Goal: Task Accomplishment & Management: Use online tool/utility

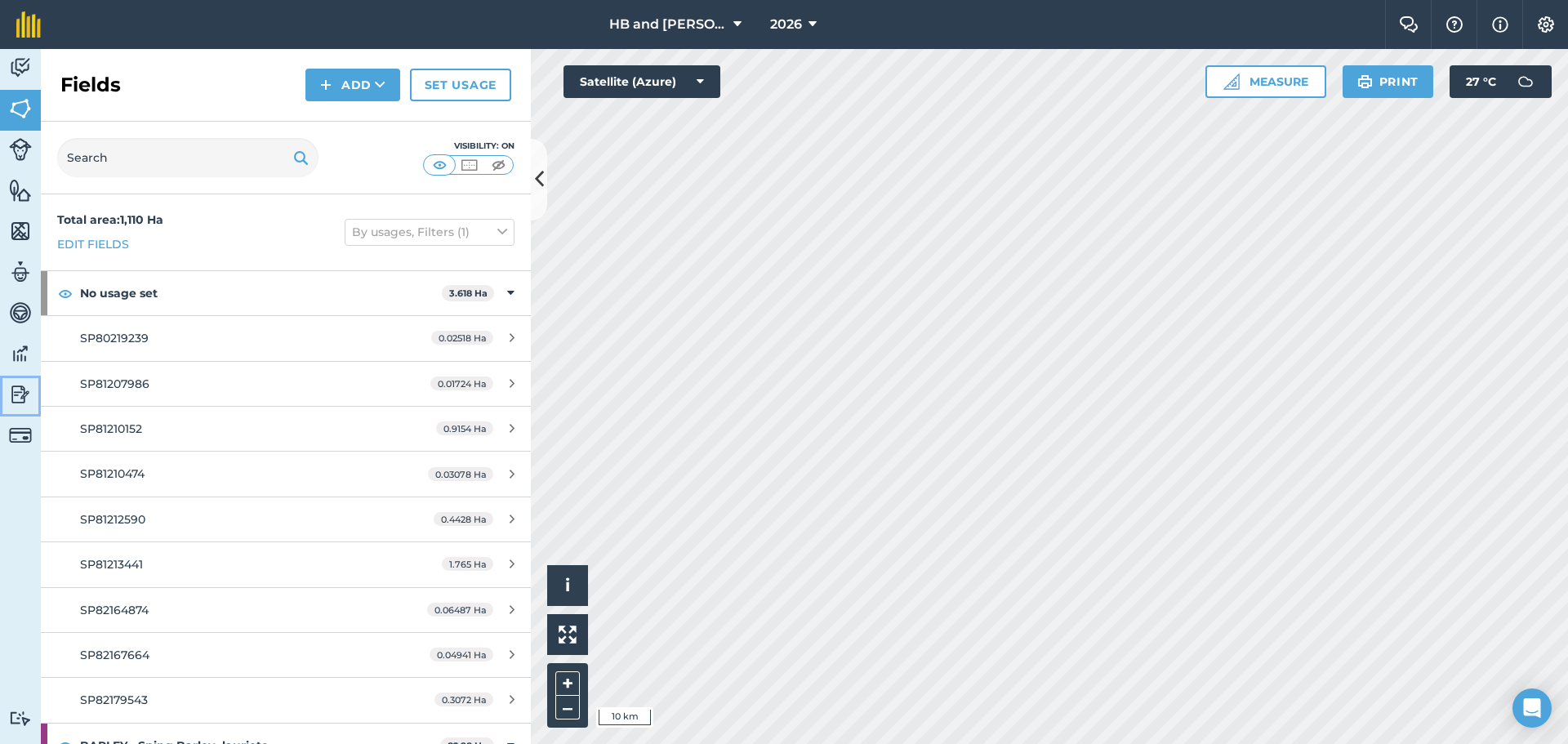
click at [20, 395] on img at bounding box center [20, 395] width 23 height 25
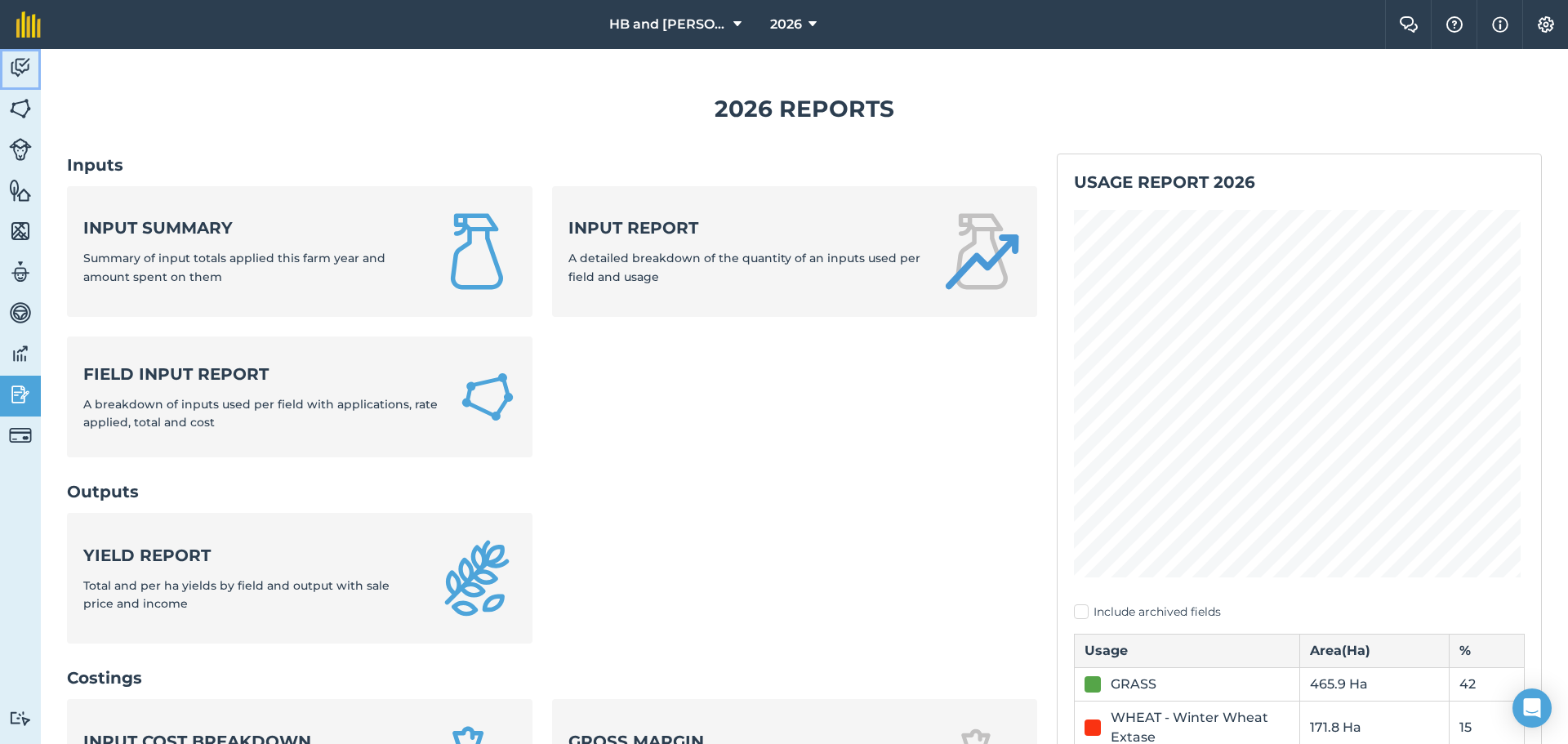
click at [25, 72] on img at bounding box center [20, 68] width 23 height 25
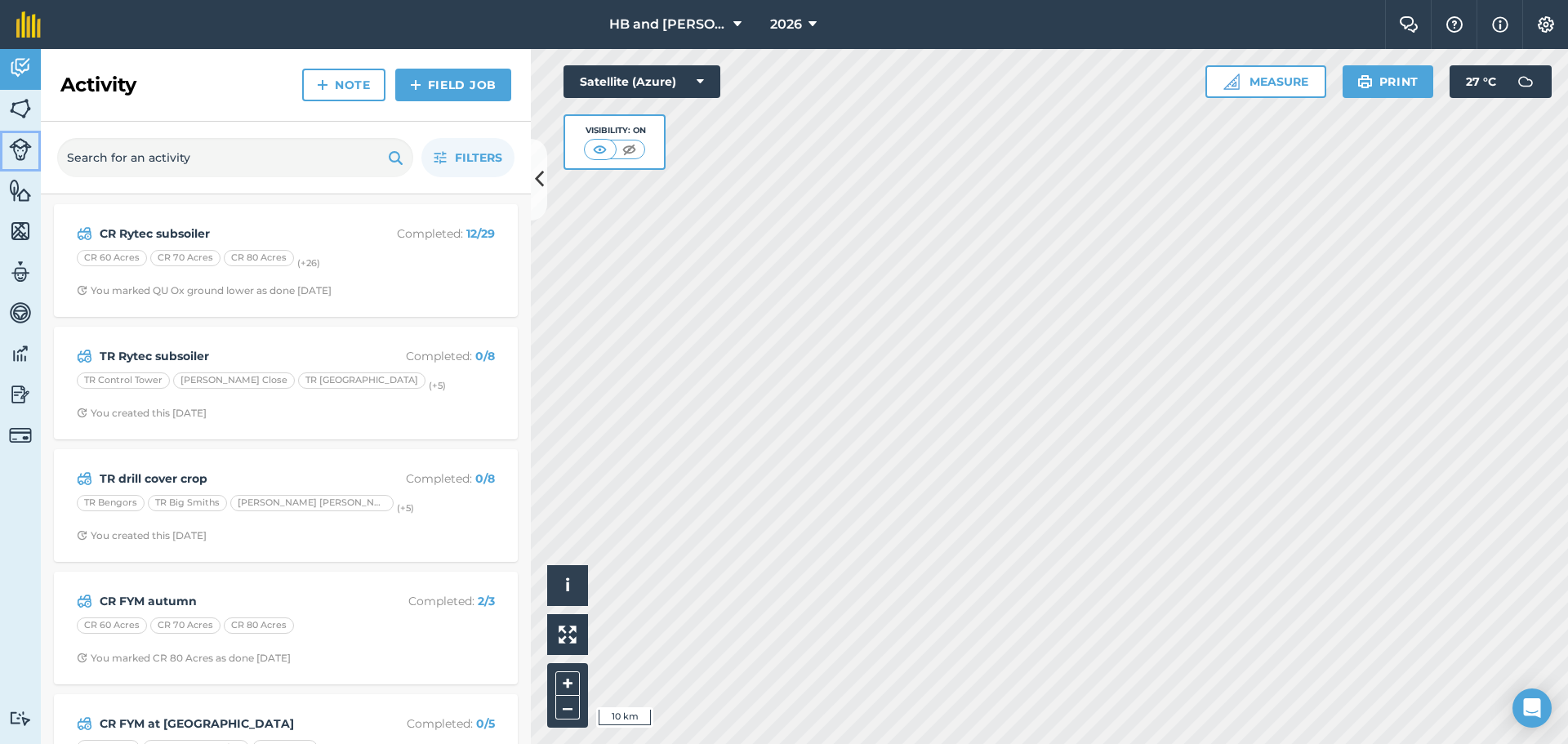
click at [21, 156] on img at bounding box center [20, 150] width 23 height 23
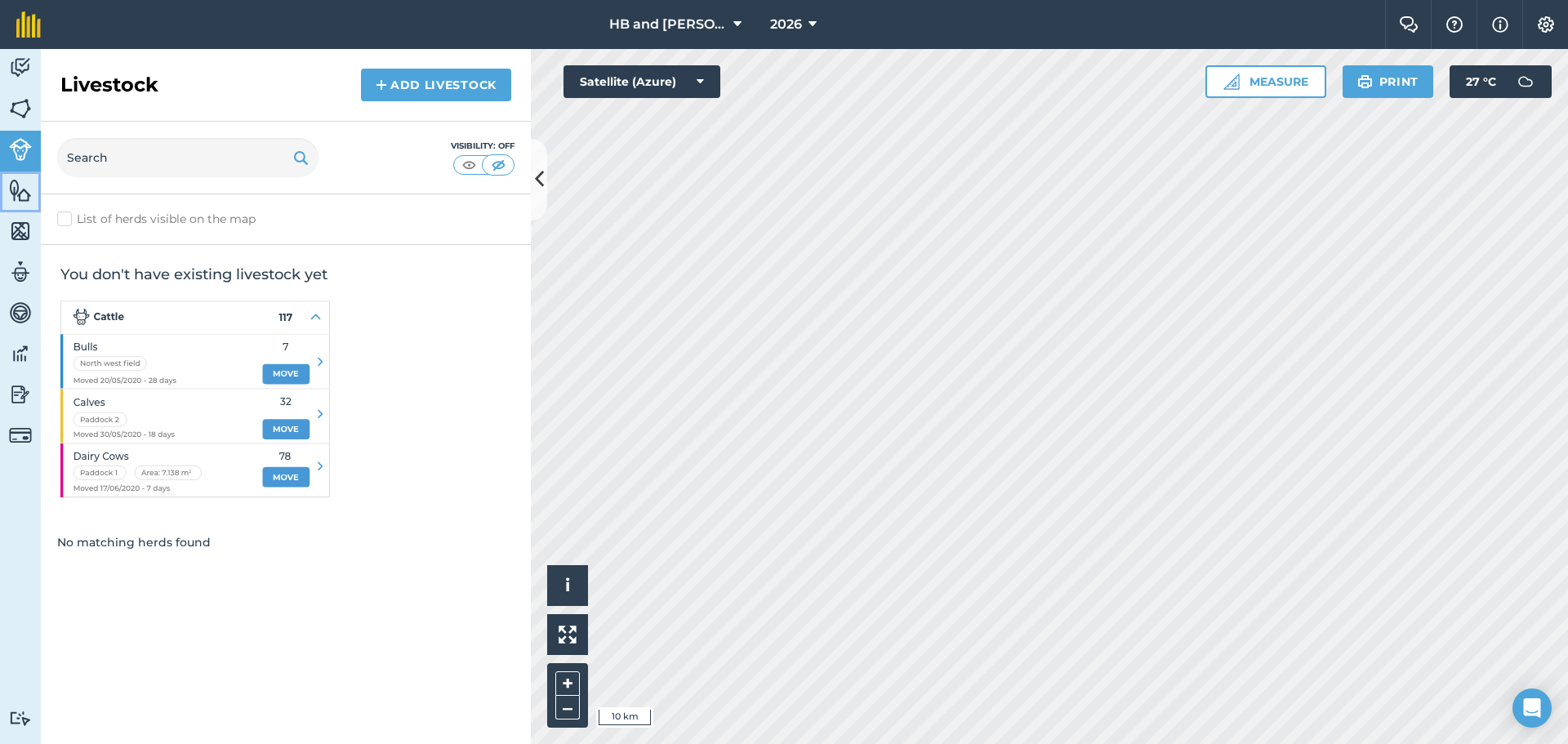
click at [17, 199] on img at bounding box center [20, 190] width 23 height 25
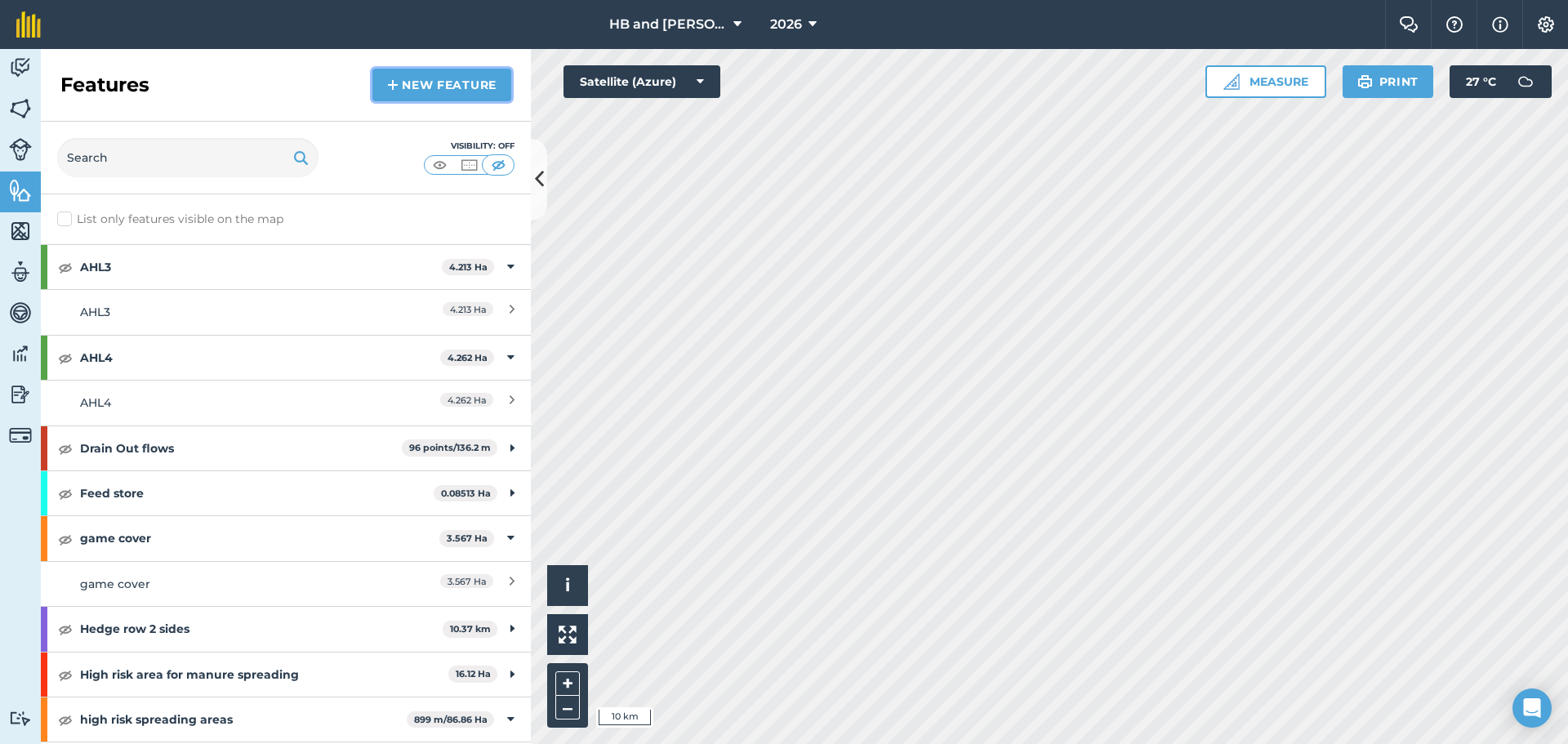
click at [469, 90] on link "New feature" at bounding box center [442, 84] width 139 height 33
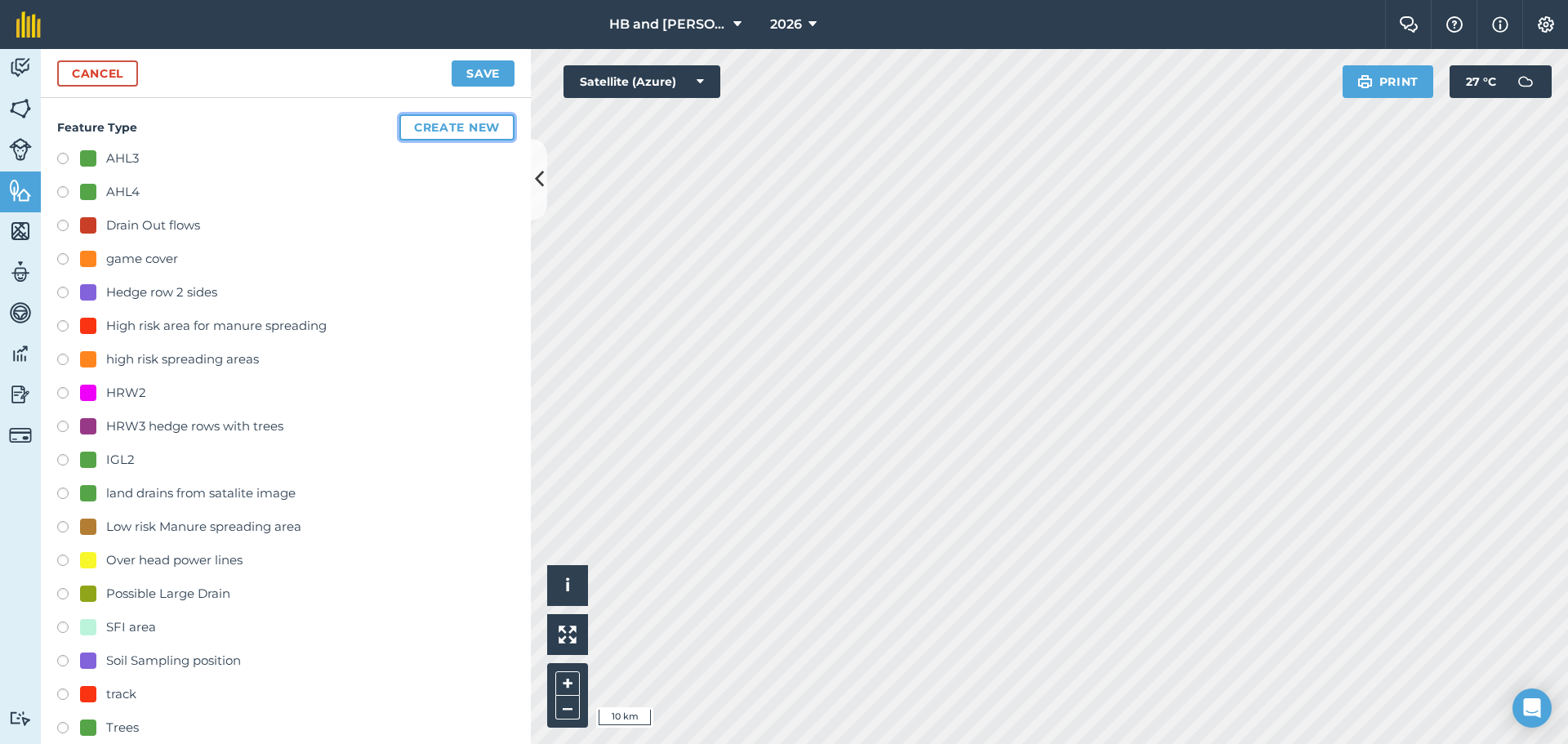
click at [429, 127] on button "Create new" at bounding box center [457, 127] width 115 height 26
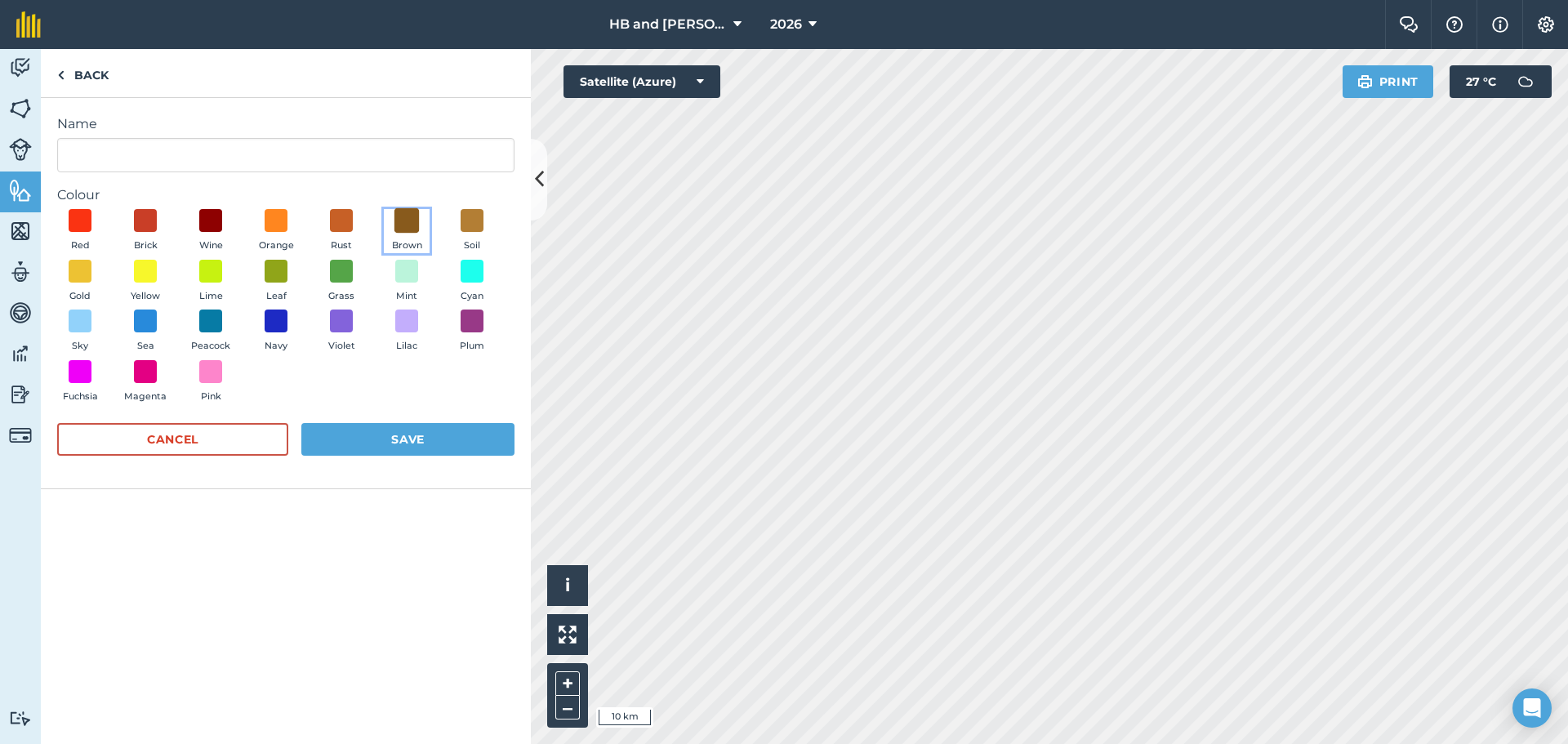
click at [406, 228] on span at bounding box center [407, 221] width 25 height 25
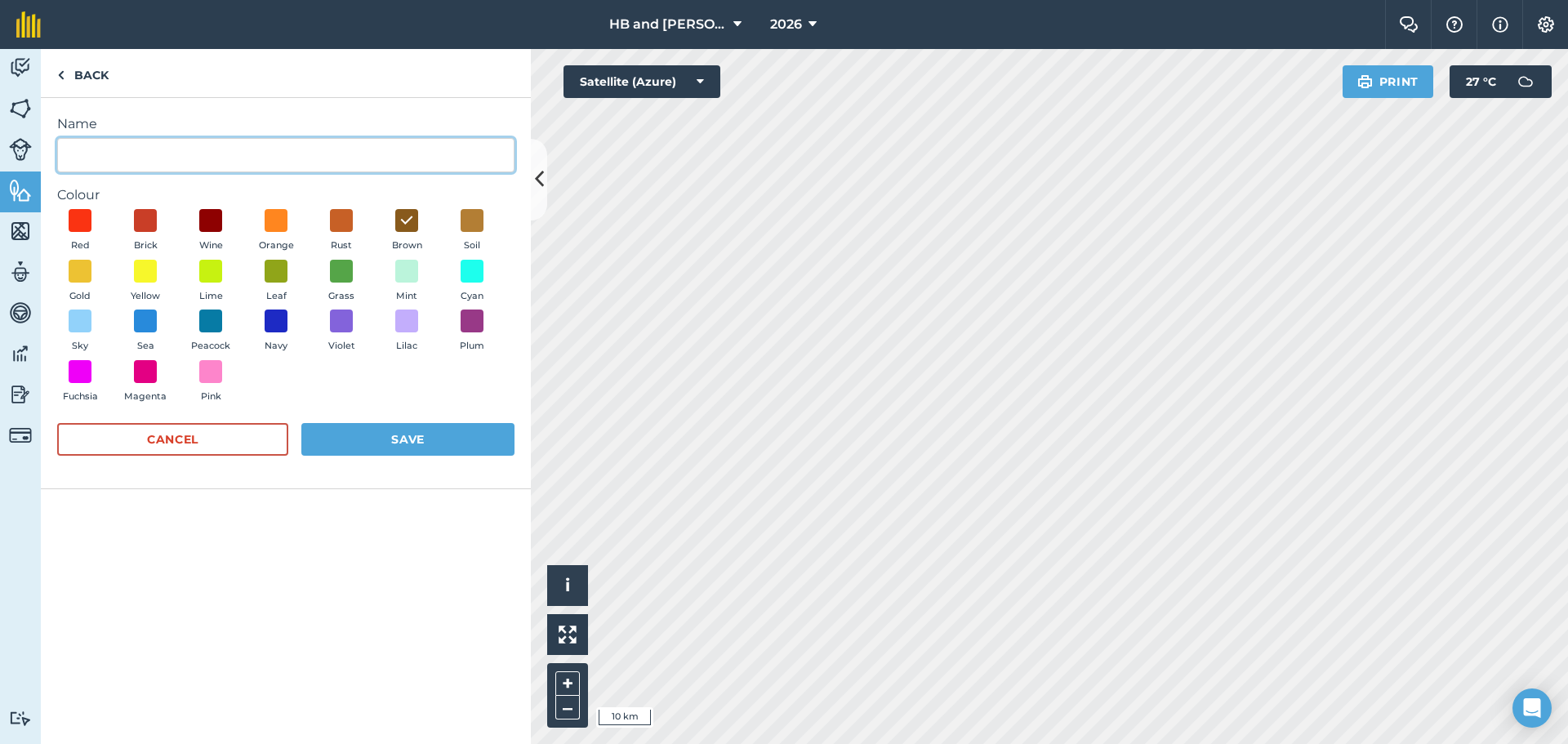
click at [186, 152] on input "Name" at bounding box center [286, 156] width 457 height 35
type input "Manure heaps rotation"
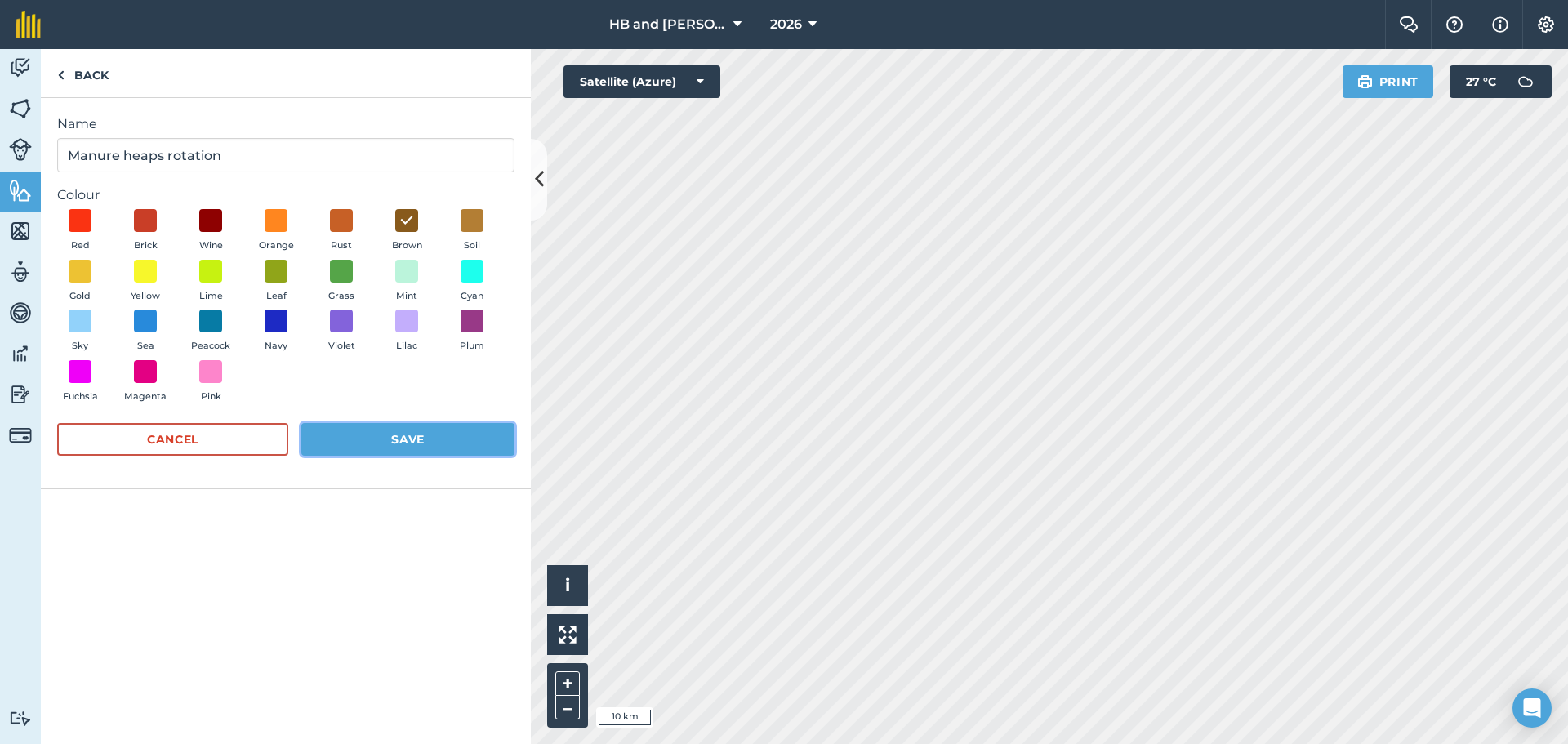
click at [418, 441] on button "Save" at bounding box center [408, 440] width 213 height 33
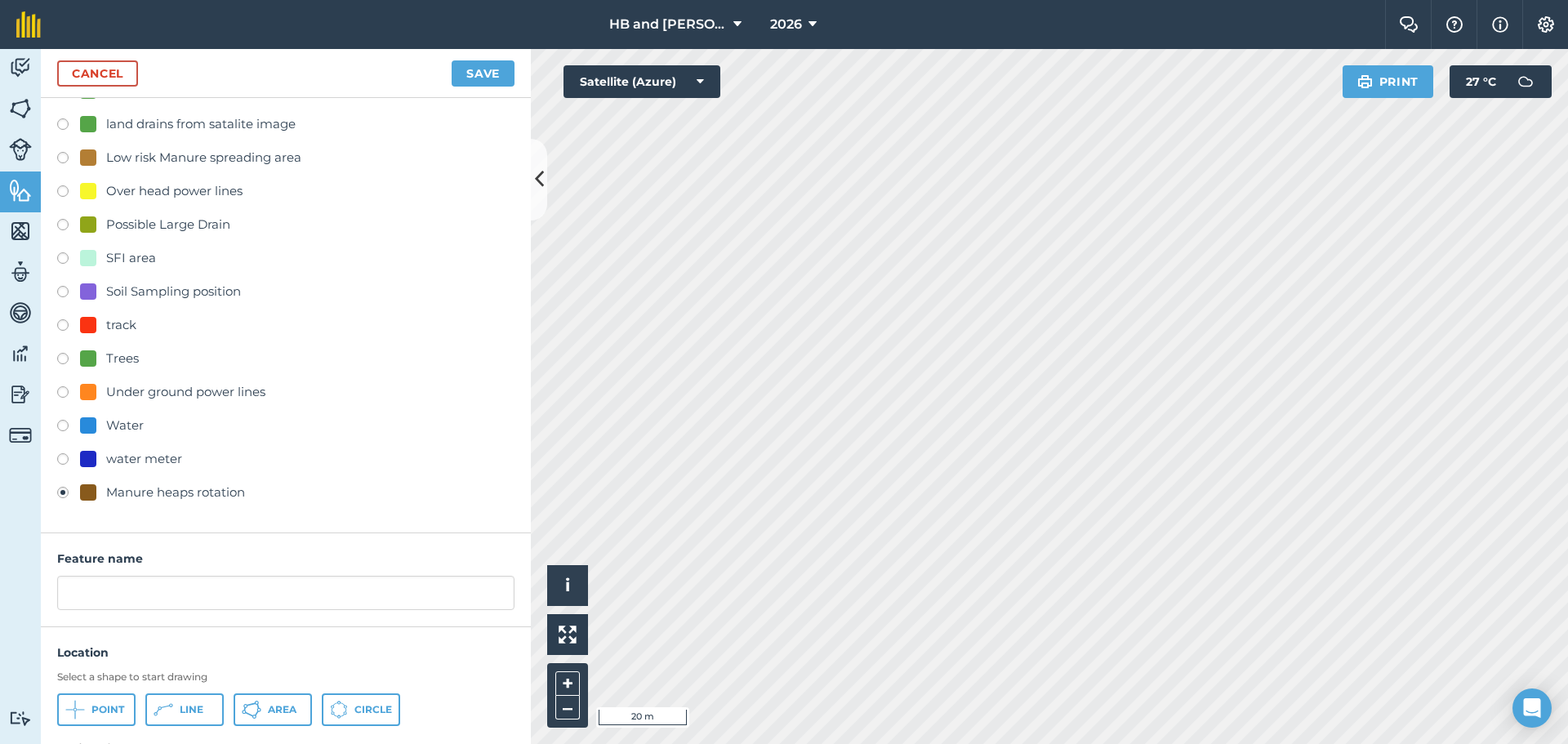
scroll to position [406, 0]
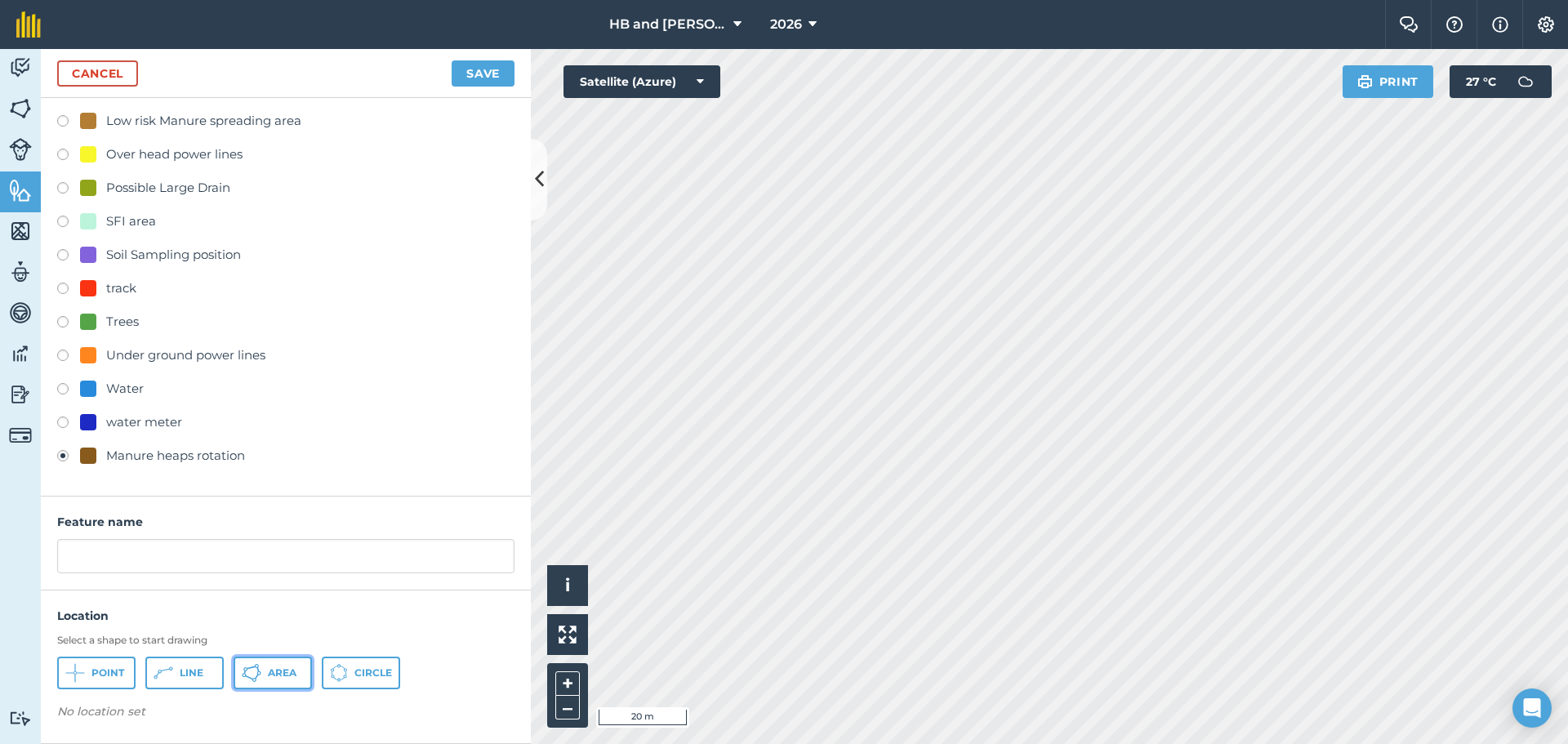
click at [84, 672] on icon at bounding box center [75, 673] width 19 height 19
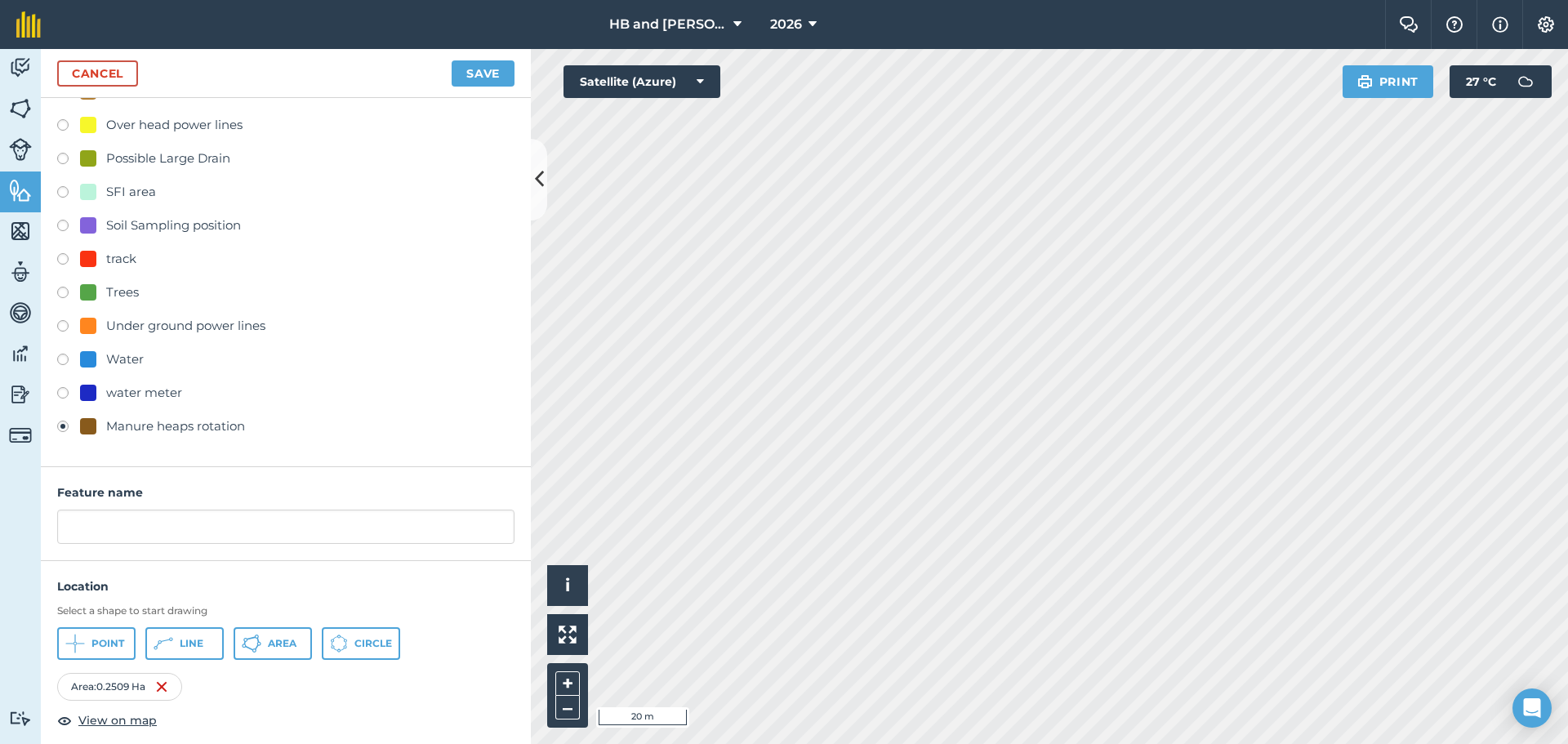
scroll to position [448, 0]
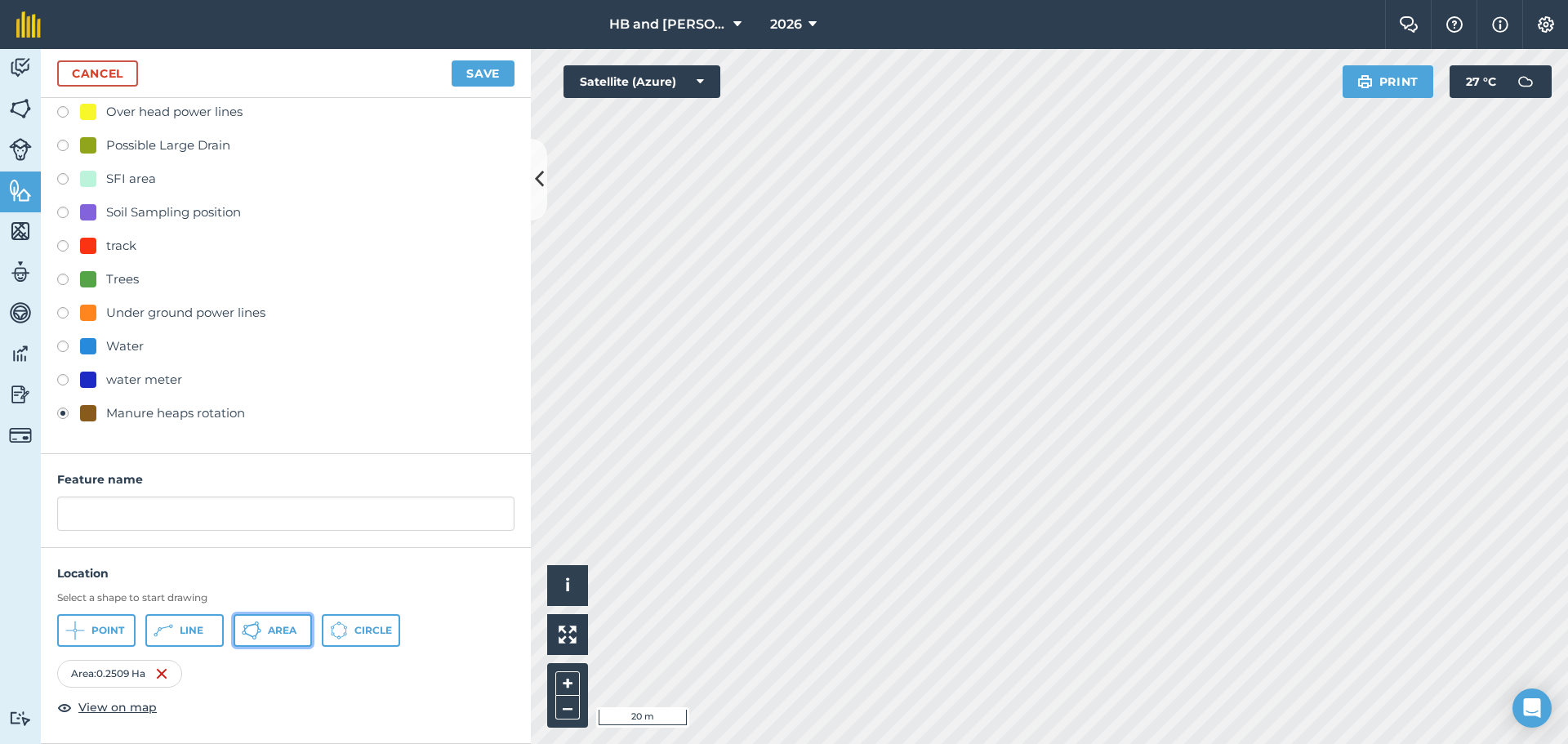
click at [287, 627] on span "Area" at bounding box center [282, 631] width 29 height 13
click at [262, 620] on button "Area" at bounding box center [273, 631] width 79 height 33
click at [288, 632] on span "Area" at bounding box center [282, 631] width 29 height 13
click at [280, 633] on span "Area" at bounding box center [282, 631] width 29 height 13
click at [255, 622] on icon at bounding box center [256, 623] width 4 height 4
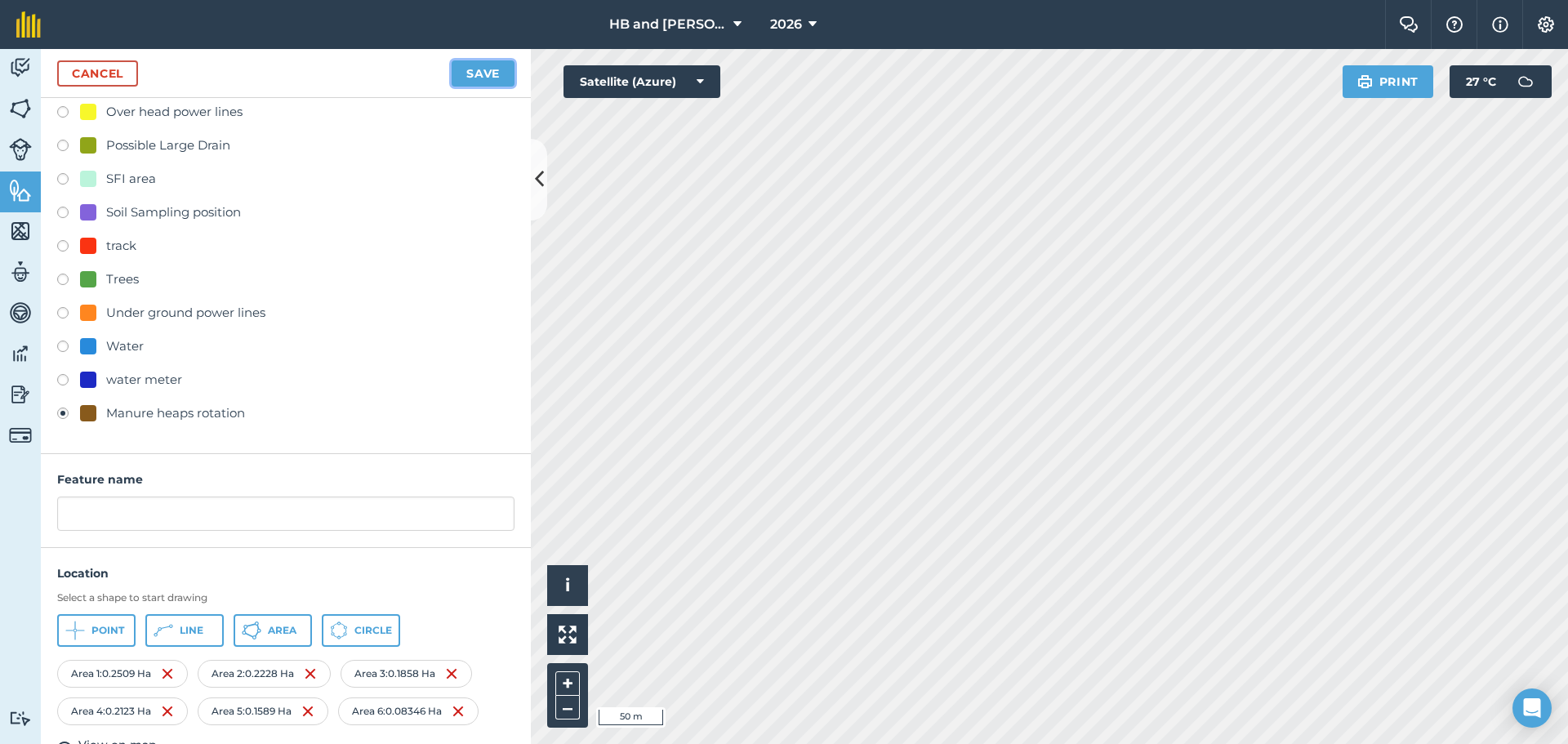
click at [480, 81] on button "Save" at bounding box center [483, 73] width 63 height 26
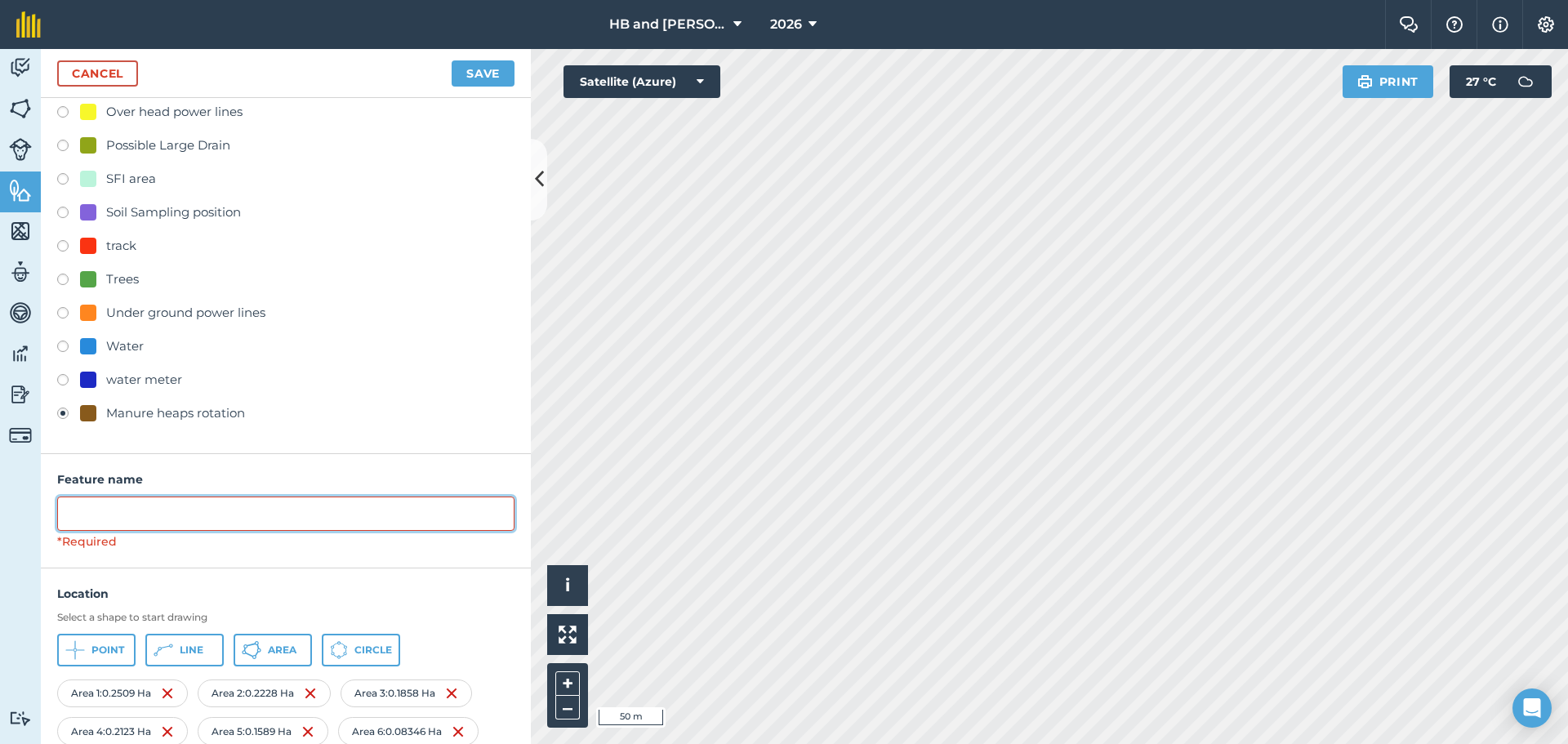
click at [315, 509] on input "text" at bounding box center [286, 514] width 457 height 35
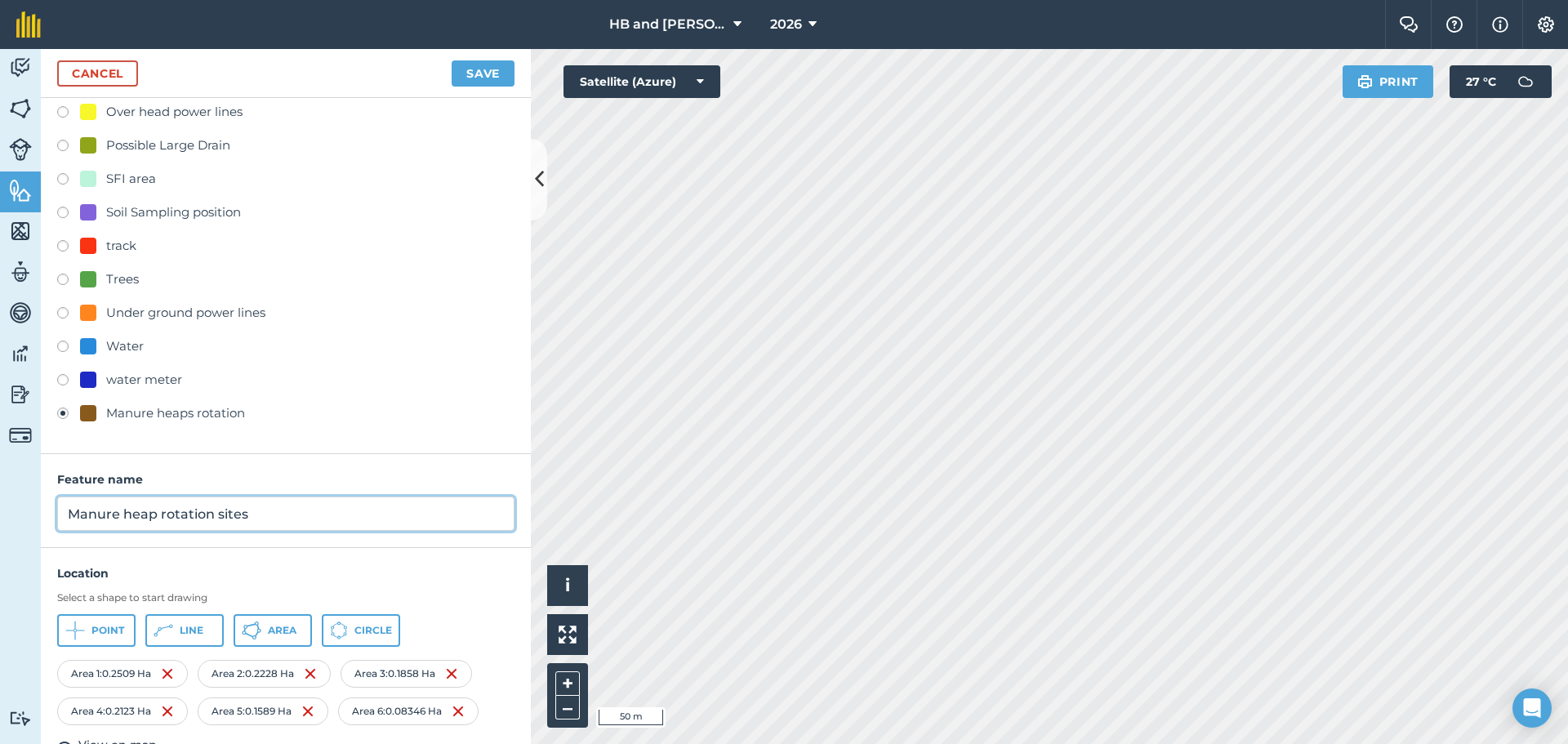
type input "Manure heap rotation sites"
click at [451, 60] on button "Save" at bounding box center [483, 73] width 63 height 26
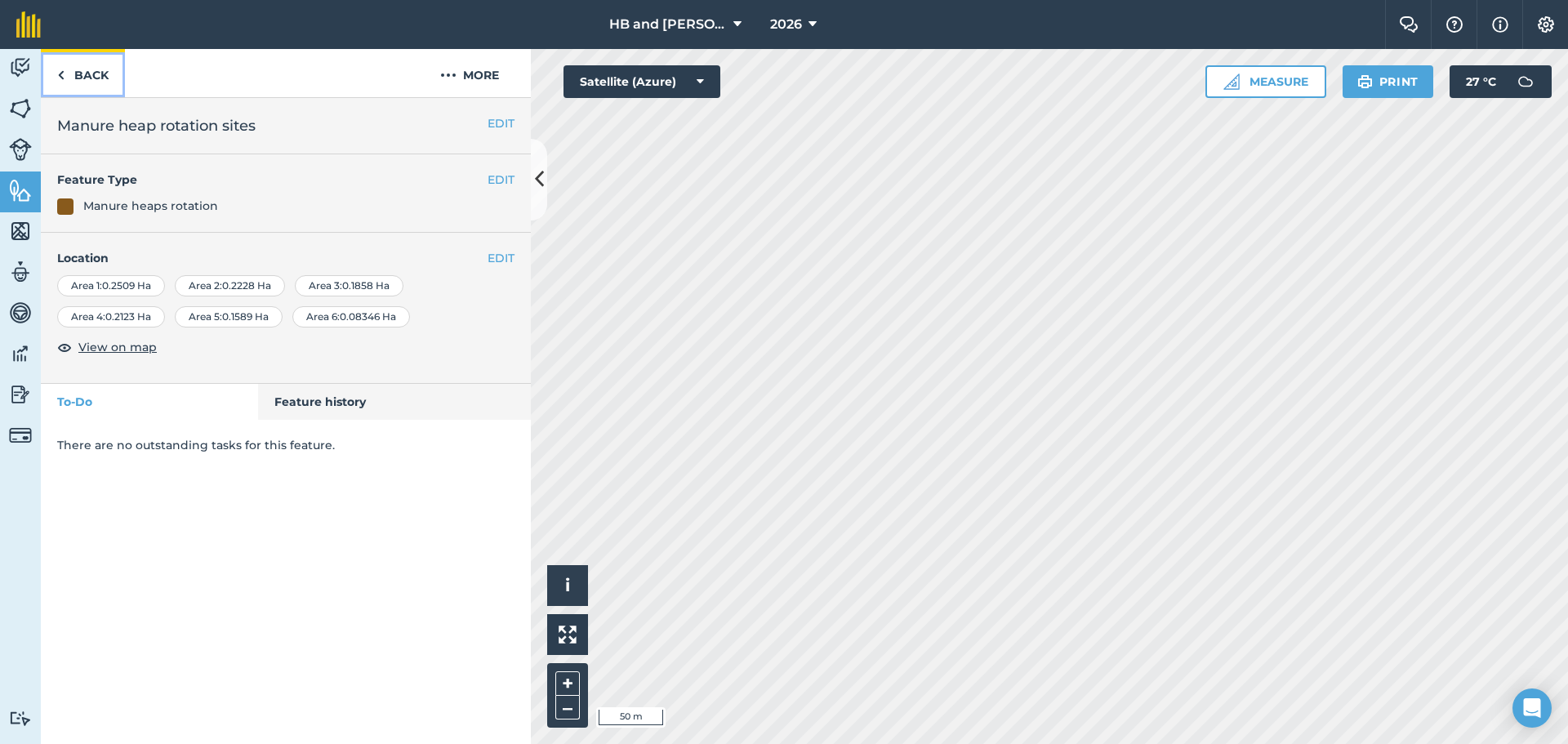
click at [80, 80] on link "Back" at bounding box center [84, 73] width 84 height 48
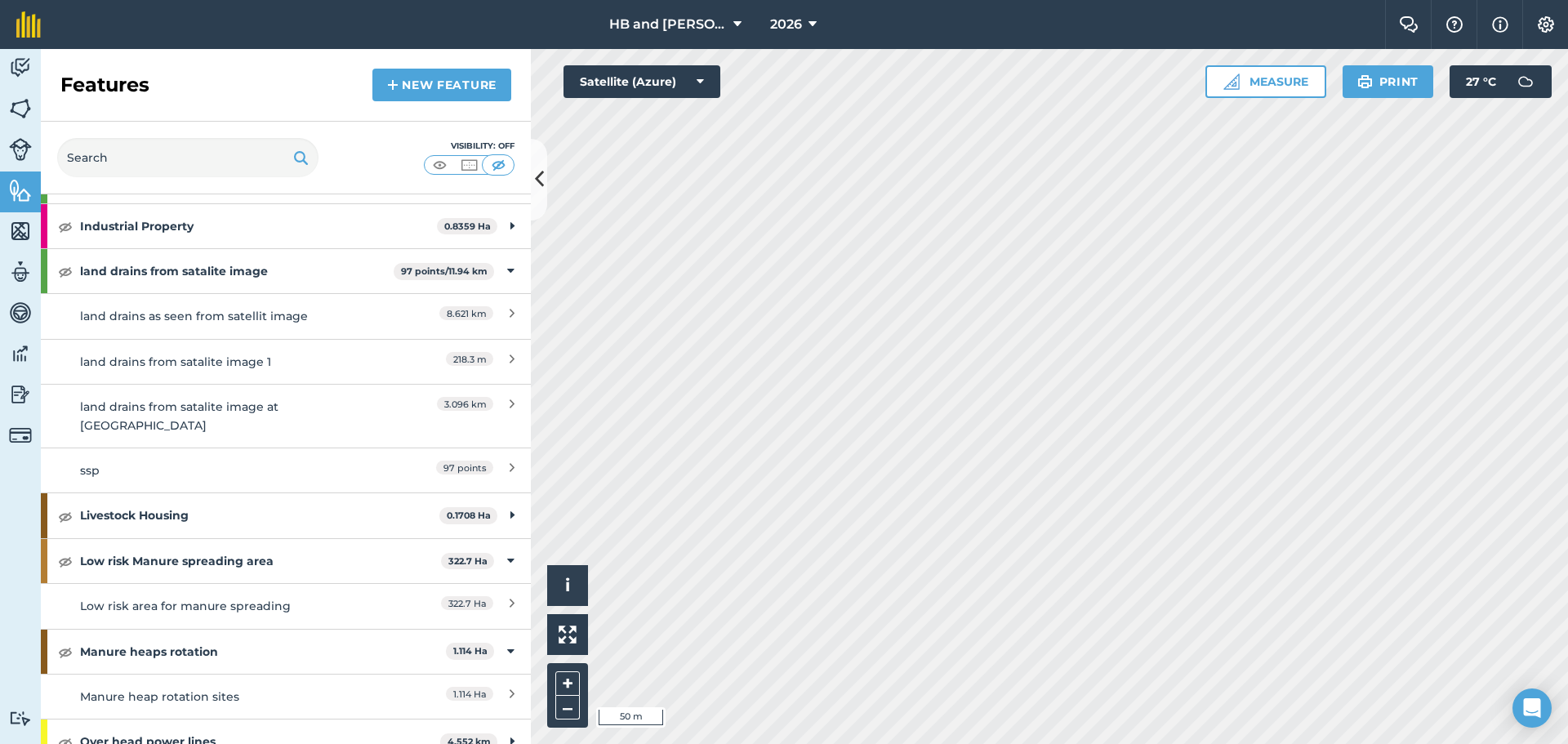
scroll to position [839, 0]
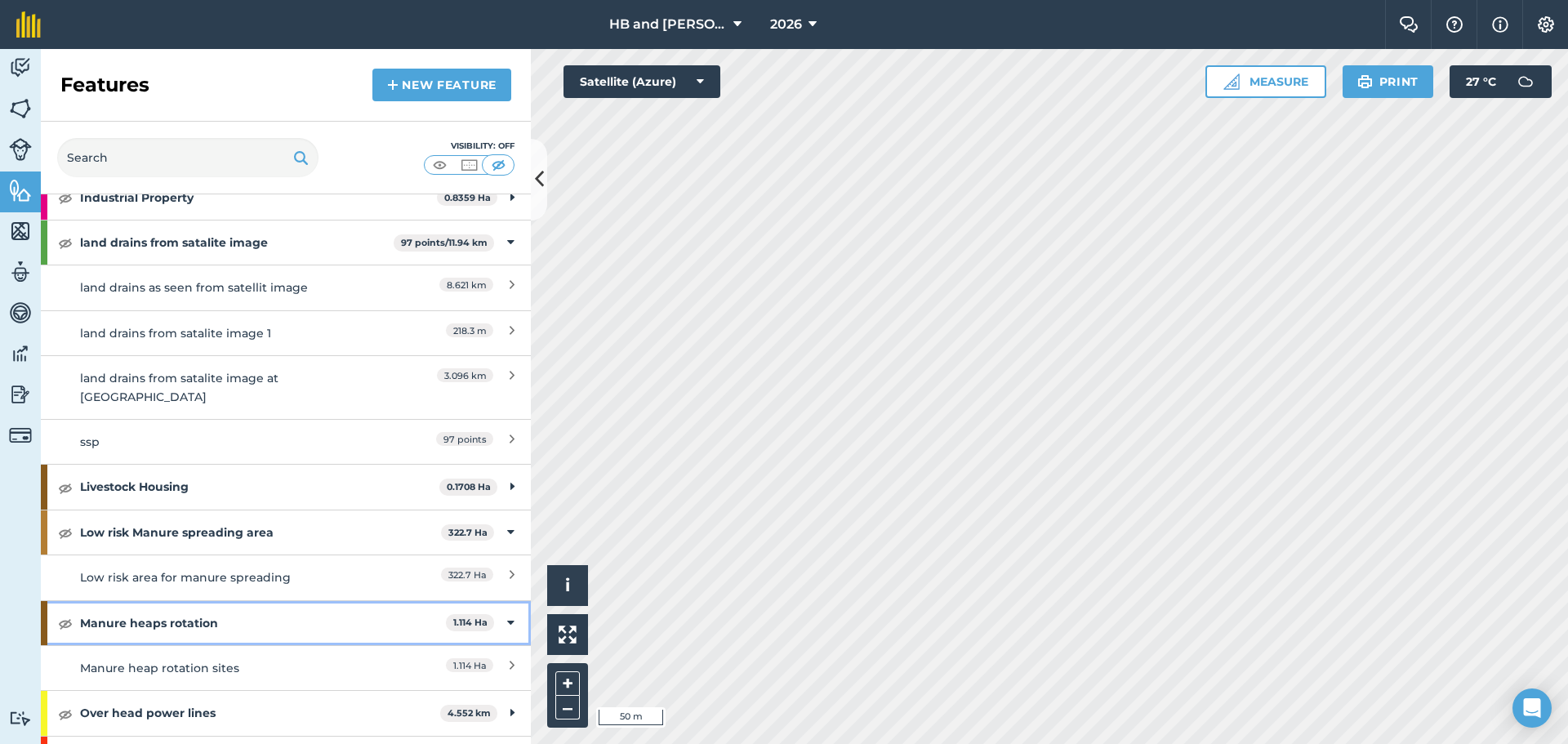
click at [200, 605] on strong "Manure heaps rotation" at bounding box center [262, 623] width 366 height 44
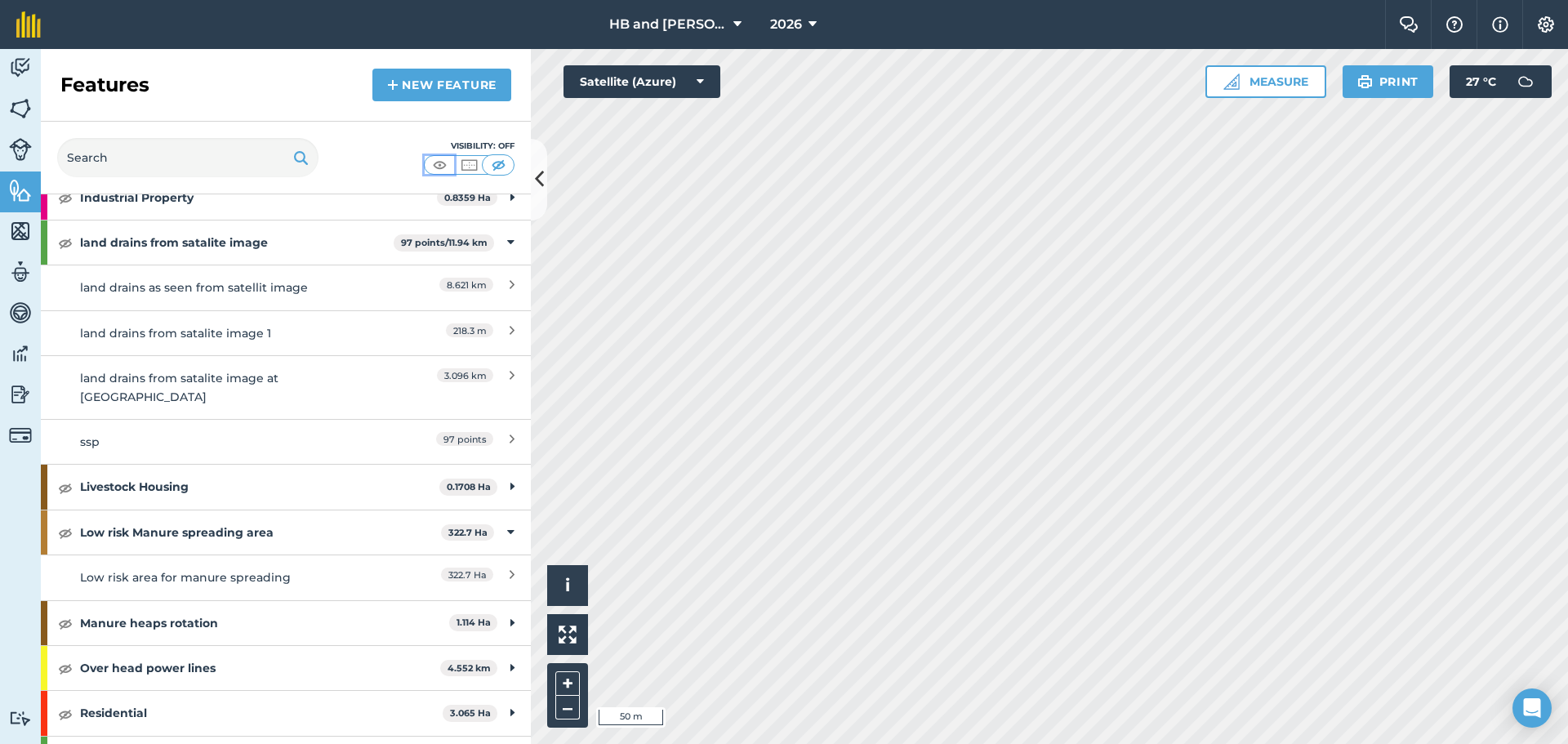
click at [452, 169] on button at bounding box center [439, 164] width 30 height 18
click at [433, 168] on img at bounding box center [439, 164] width 20 height 16
click at [186, 601] on strong "Manure heaps rotation" at bounding box center [264, 623] width 370 height 44
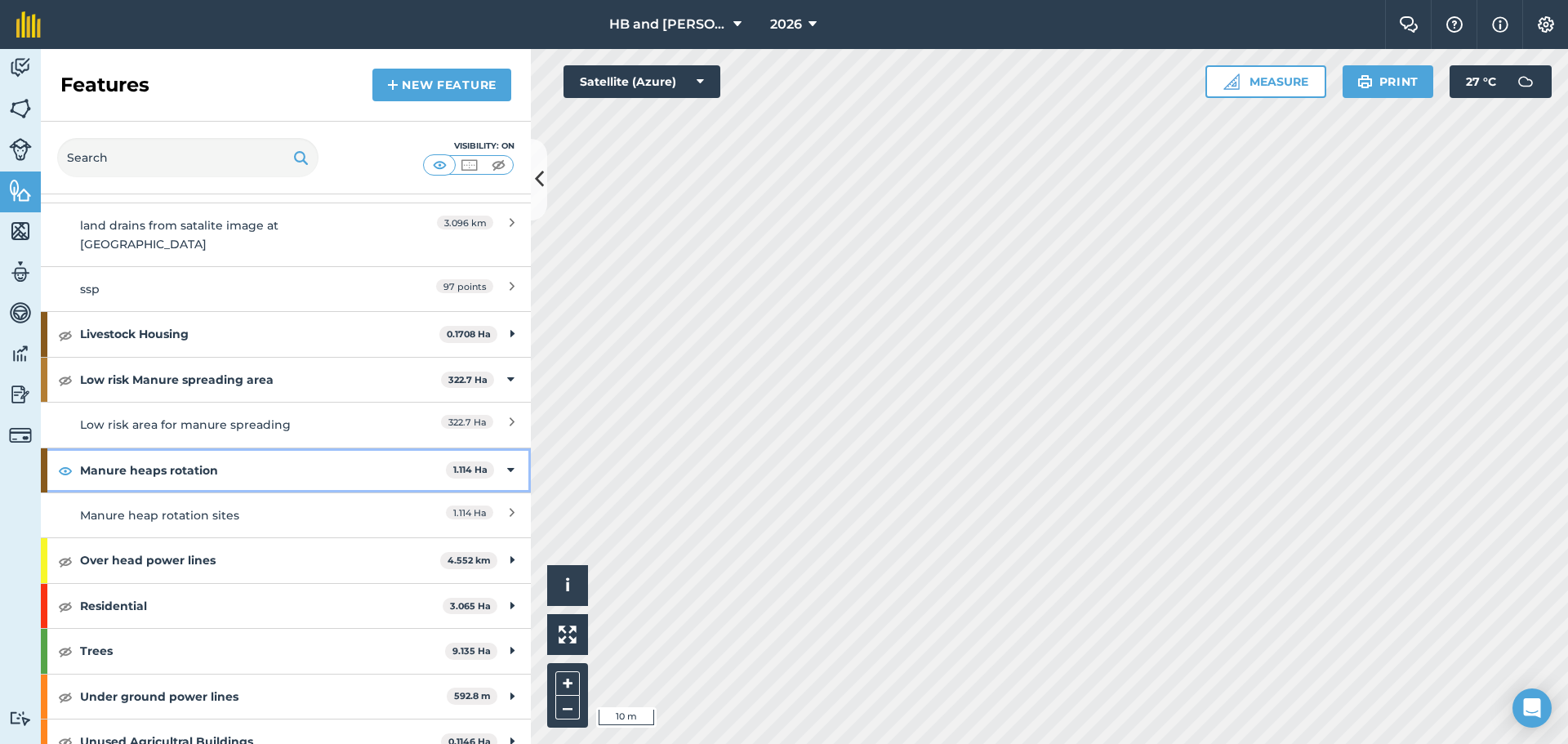
scroll to position [1002, 0]
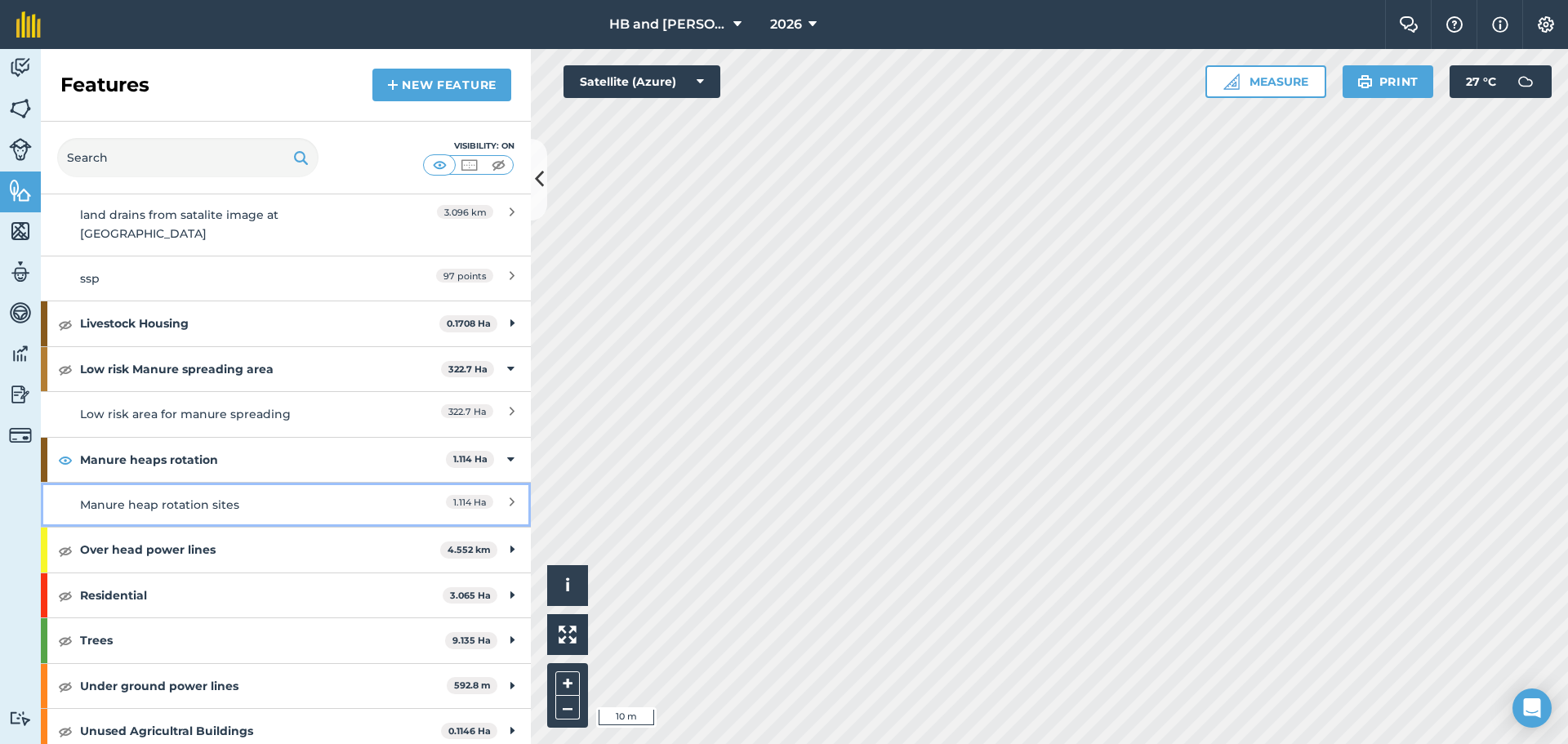
click at [194, 495] on div "Manure heap rotation sites" at bounding box center [225, 504] width 290 height 18
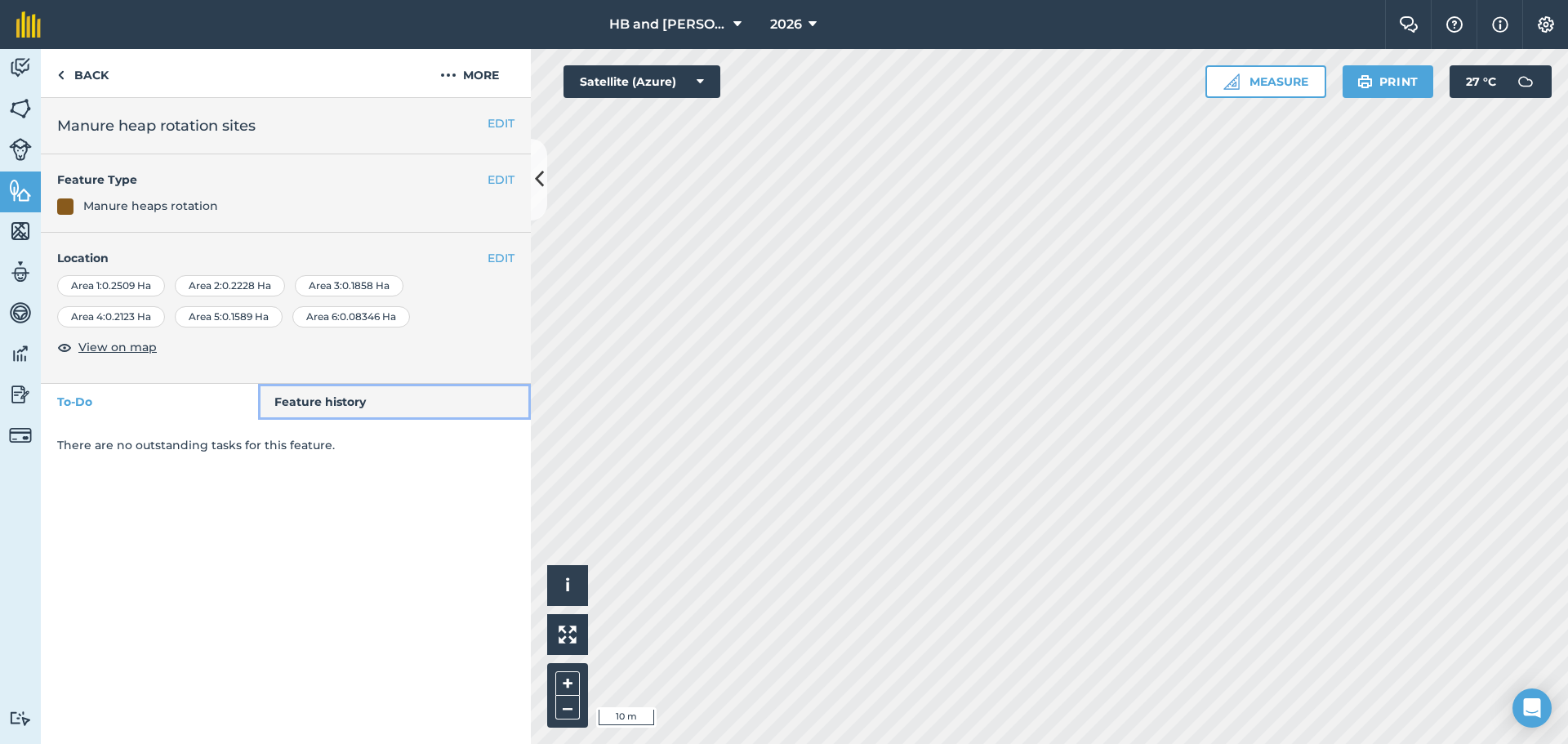
click at [326, 405] on link "Feature history" at bounding box center [395, 401] width 274 height 36
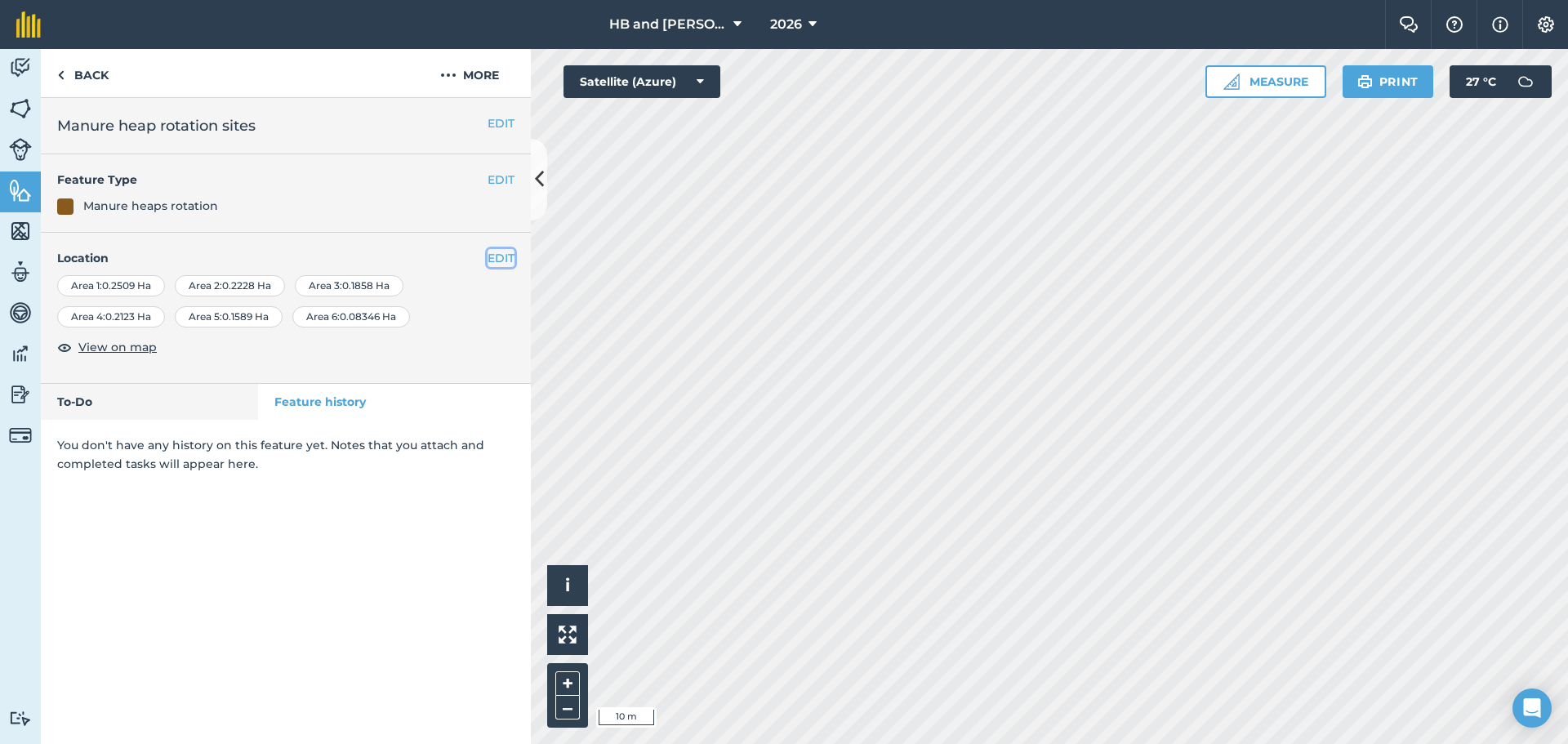
click at [508, 254] on button "EDIT" at bounding box center [501, 257] width 27 height 18
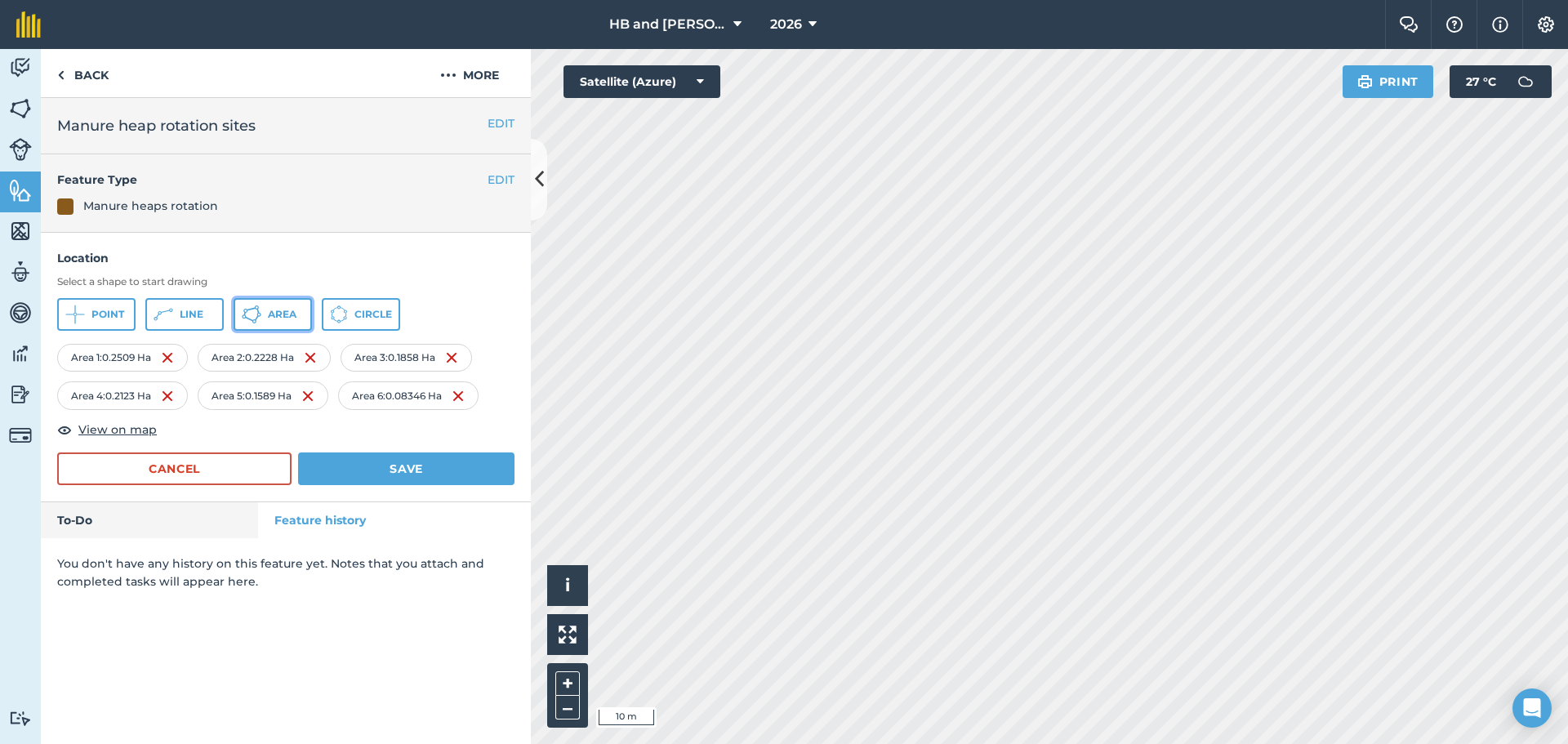
click at [276, 318] on span "Area" at bounding box center [282, 315] width 29 height 13
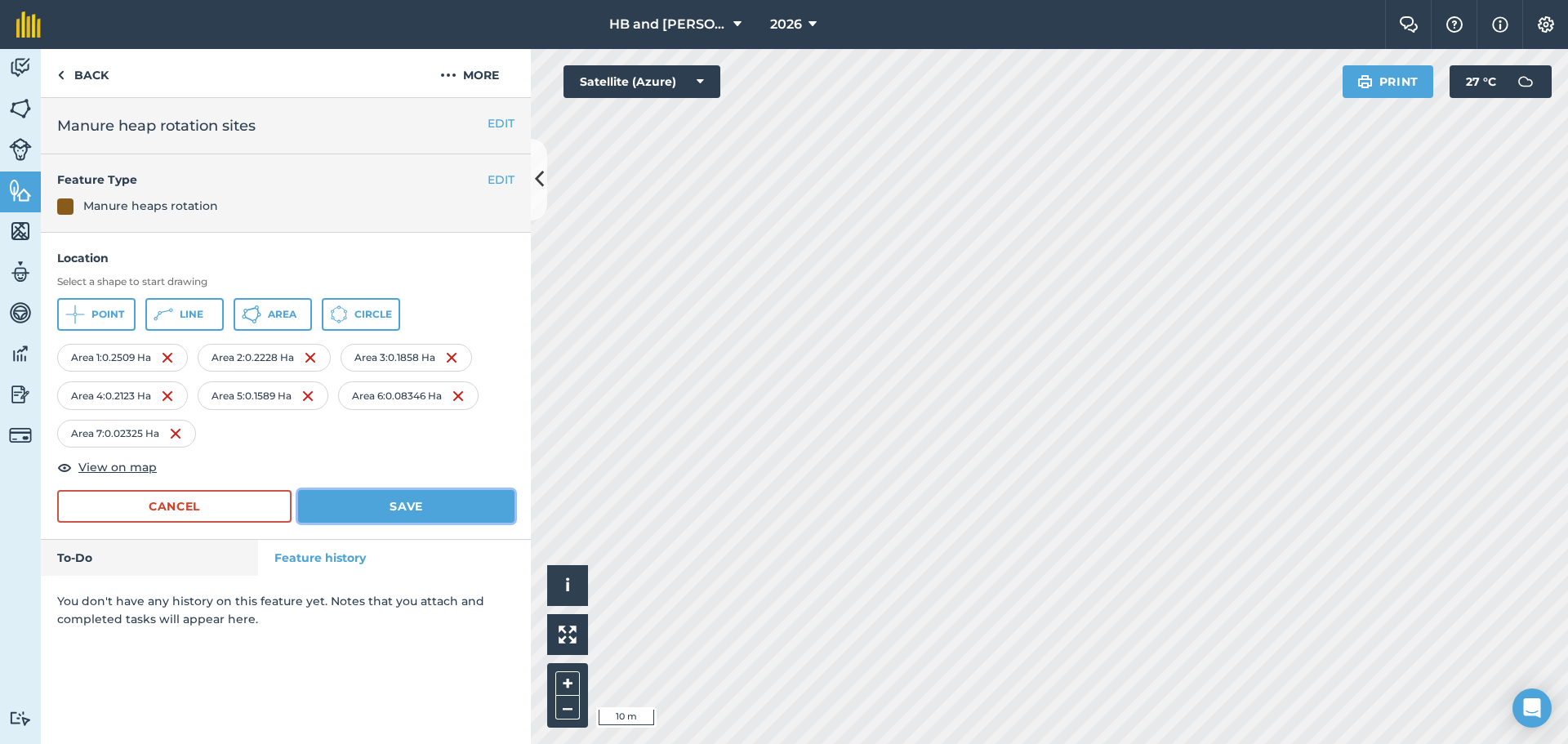
click at [373, 500] on button "Save" at bounding box center [406, 506] width 216 height 33
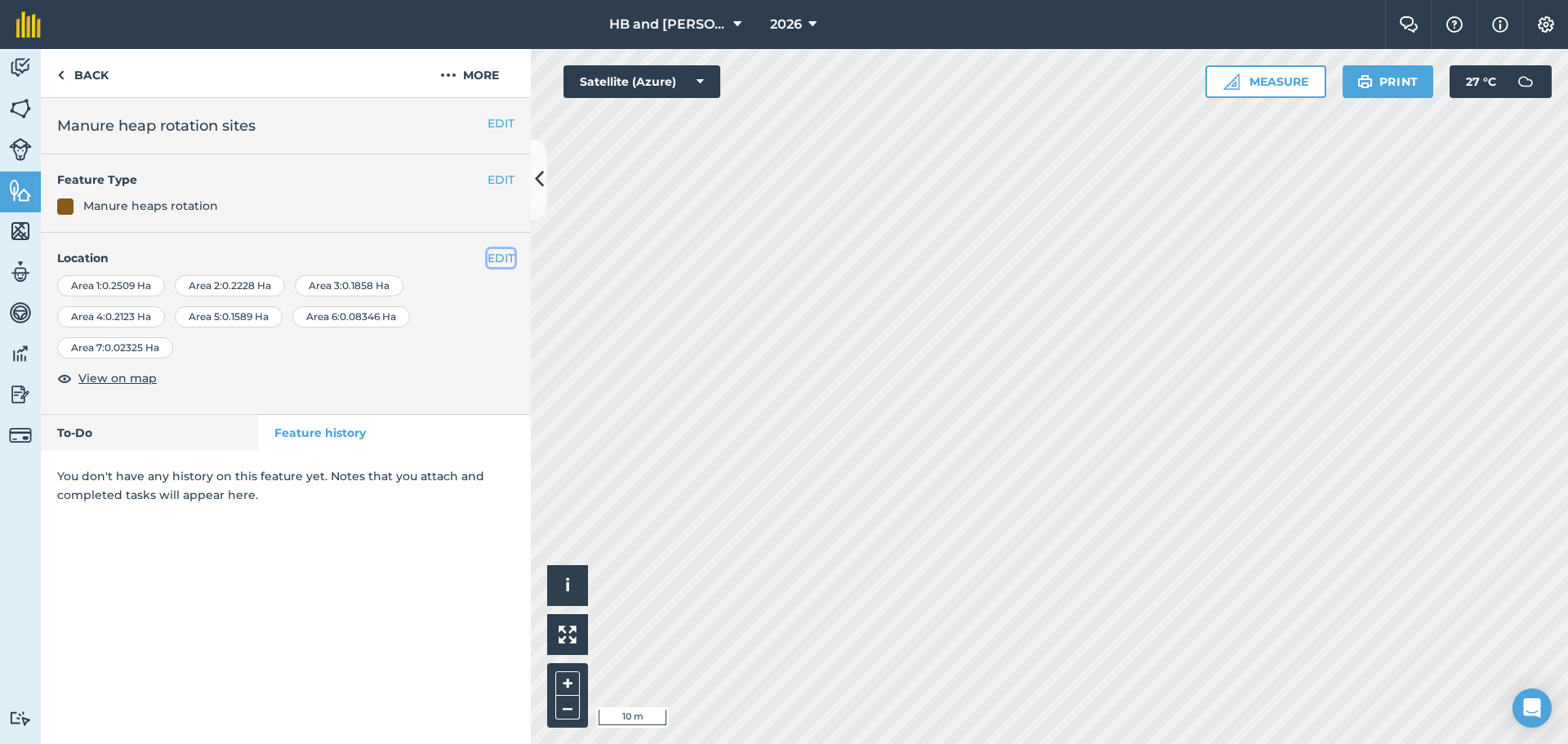
click at [497, 258] on button "EDIT" at bounding box center [501, 257] width 27 height 18
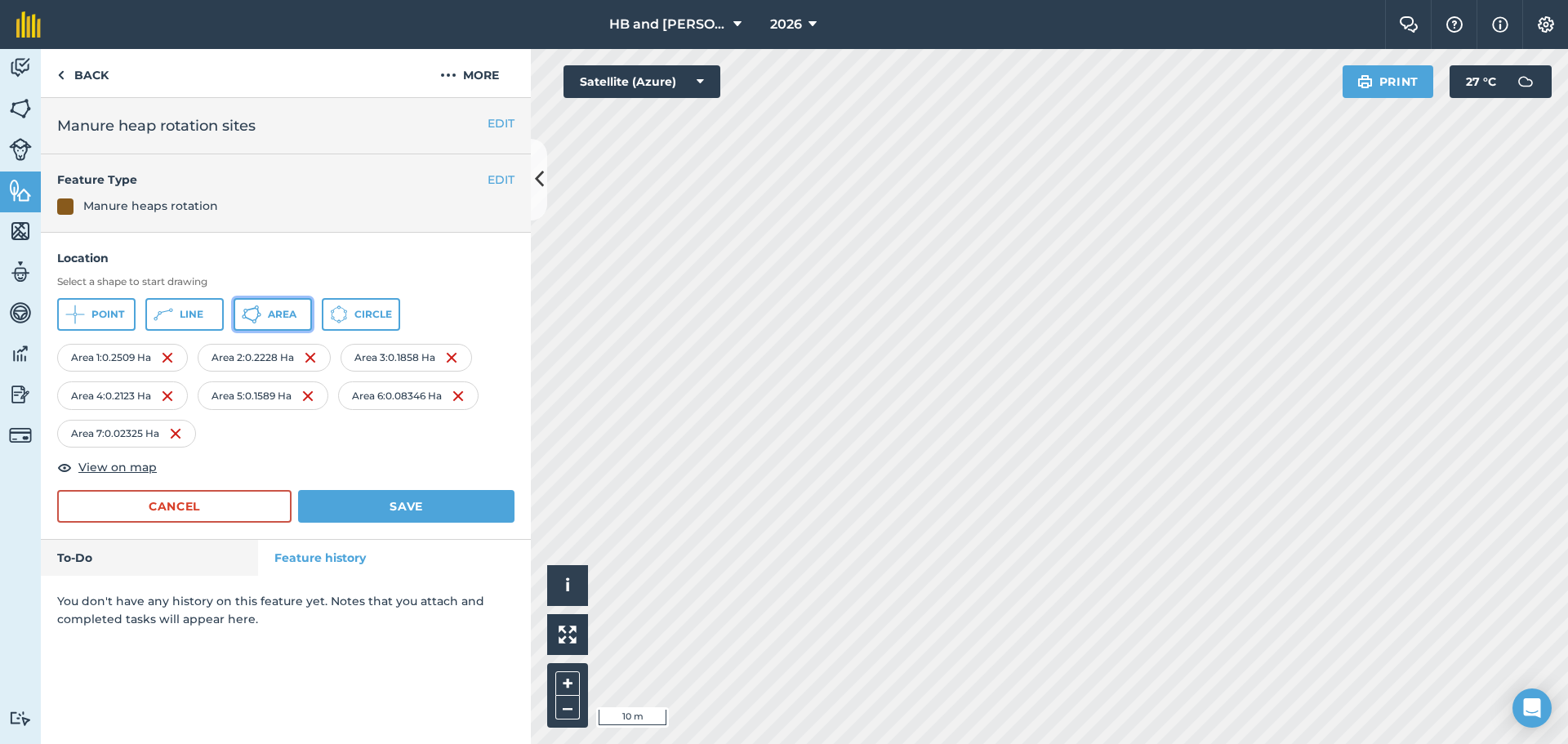
click at [84, 315] on icon at bounding box center [75, 314] width 19 height 19
click at [421, 501] on button "Save" at bounding box center [406, 506] width 216 height 33
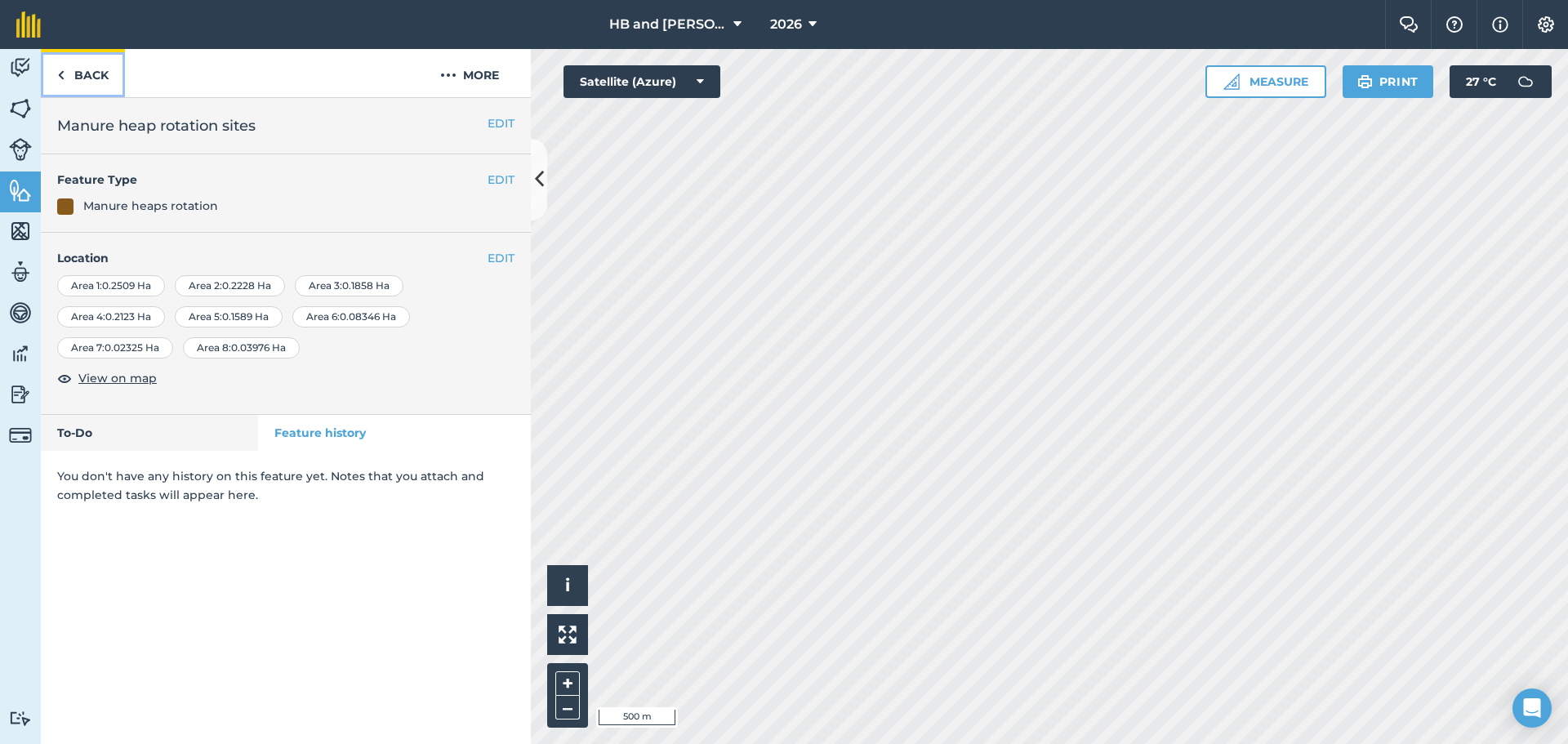
click at [98, 82] on link "Back" at bounding box center [84, 73] width 84 height 48
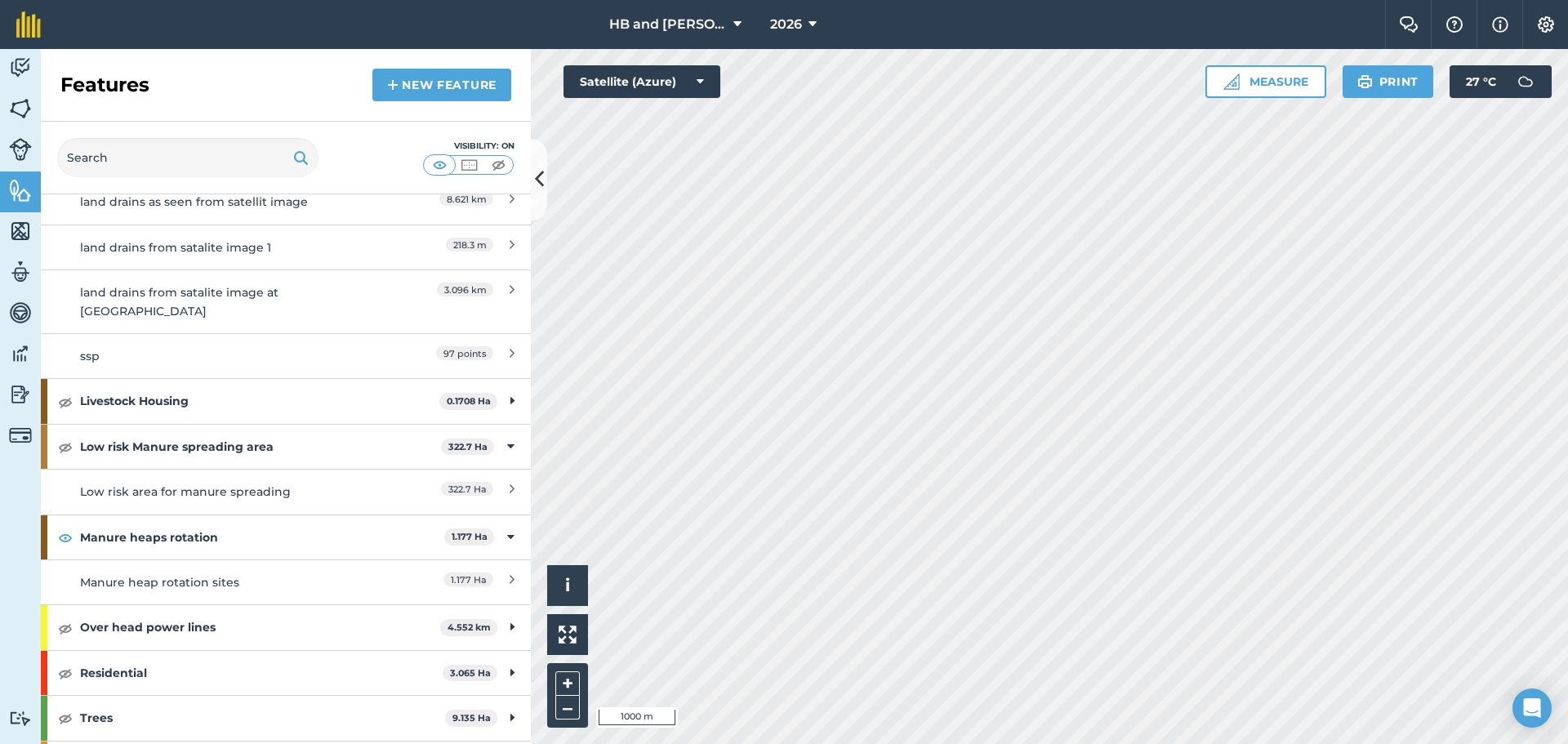
scroll to position [980, 0]
